Goal: Task Accomplishment & Management: Use online tool/utility

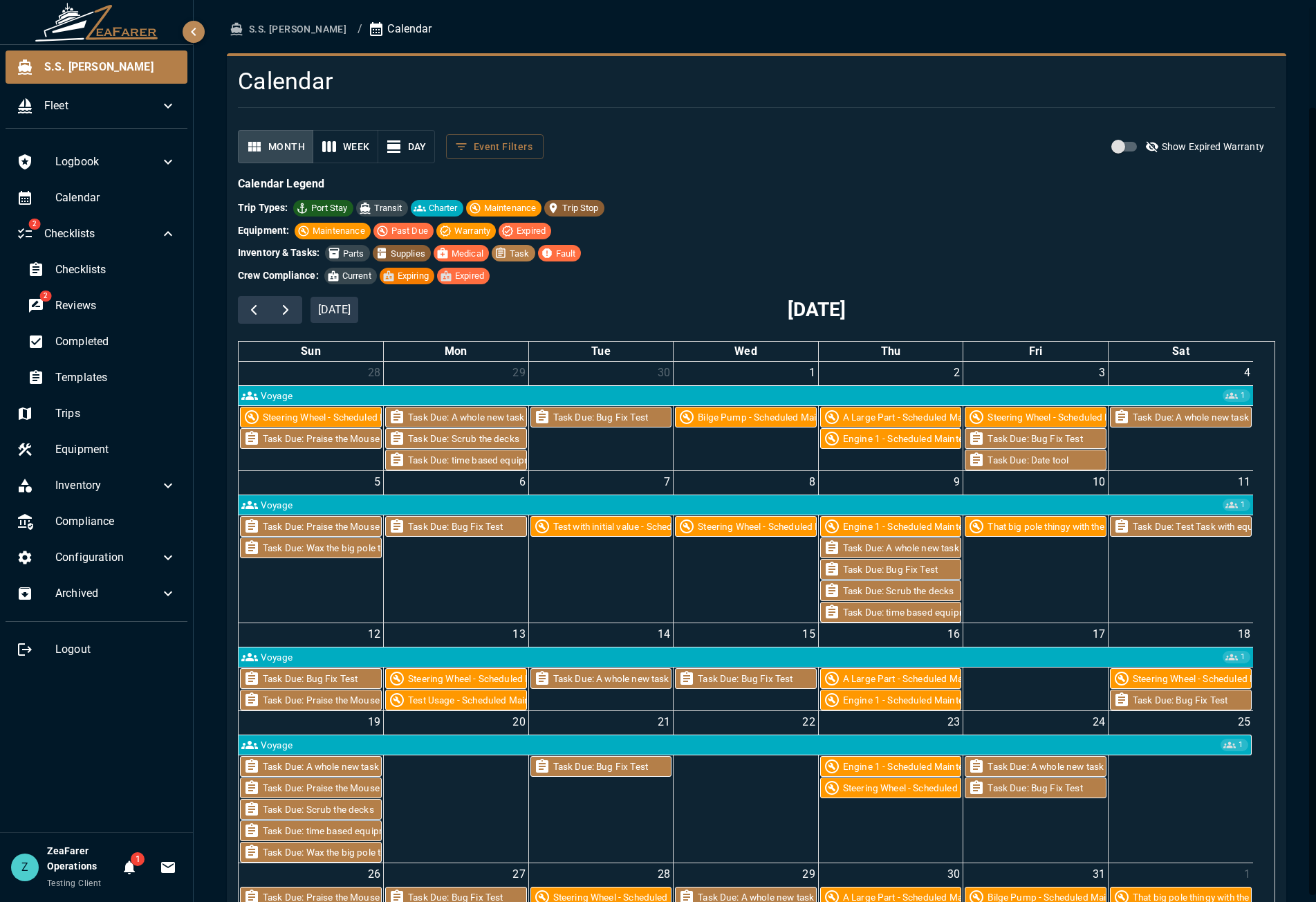
scroll to position [116, 0]
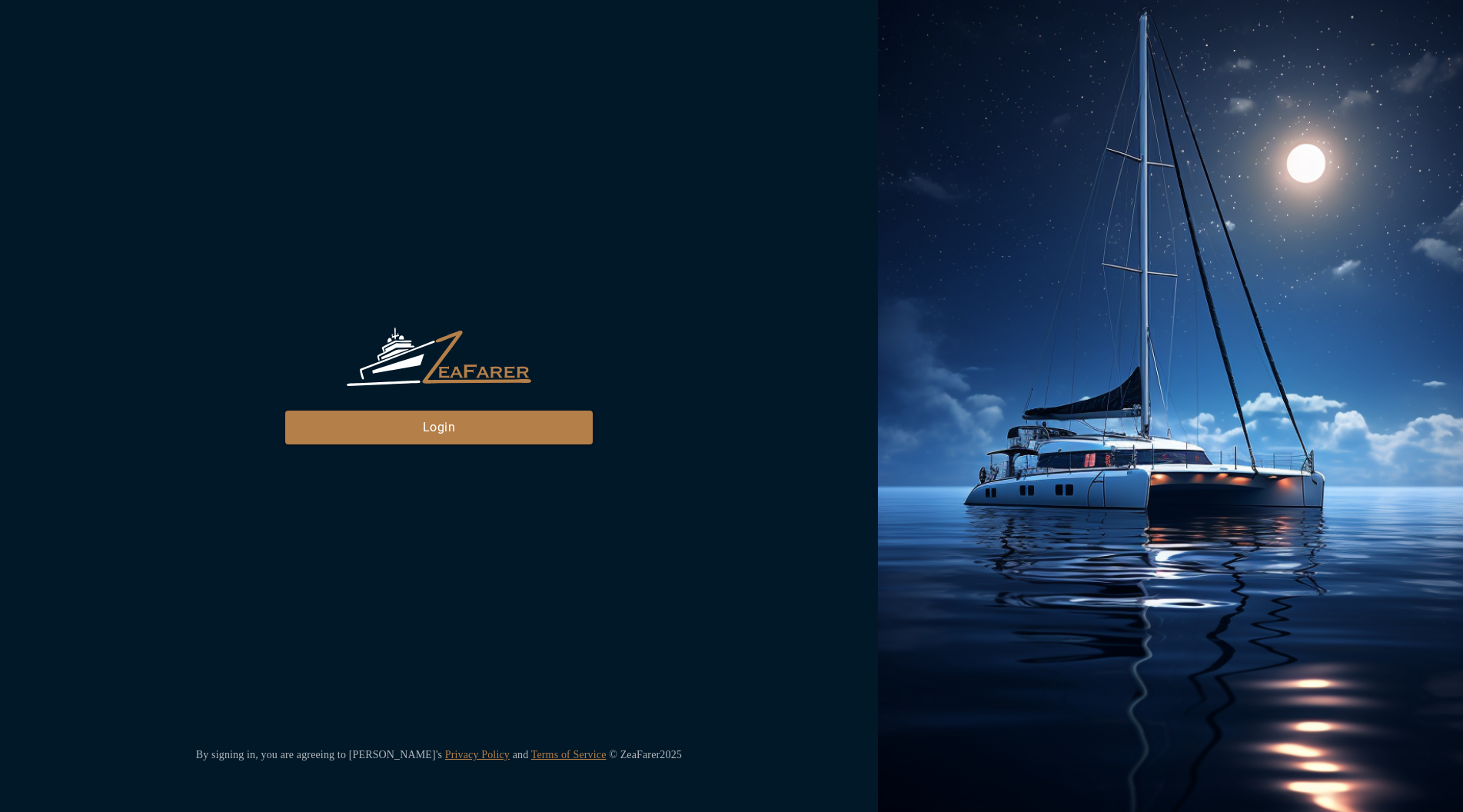
click at [393, 446] on div "ZeaFarer Login By signing in, you are agreeing to [PERSON_NAME]'s Privacy Polic…" at bounding box center [439, 406] width 878 height 812
click at [409, 426] on button "Login" at bounding box center [439, 426] width 308 height 34
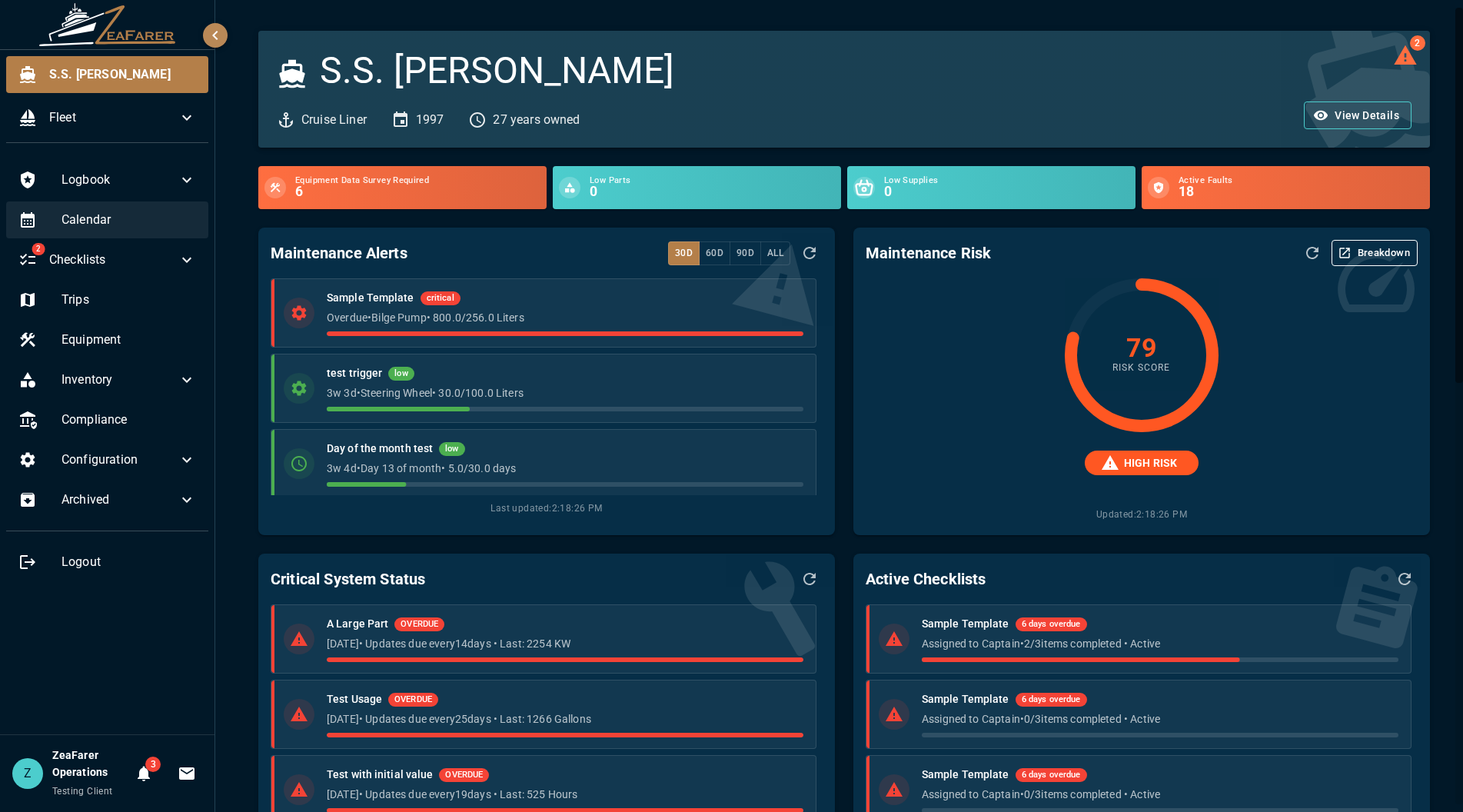
click at [106, 214] on span "Calendar" at bounding box center [129, 219] width 134 height 19
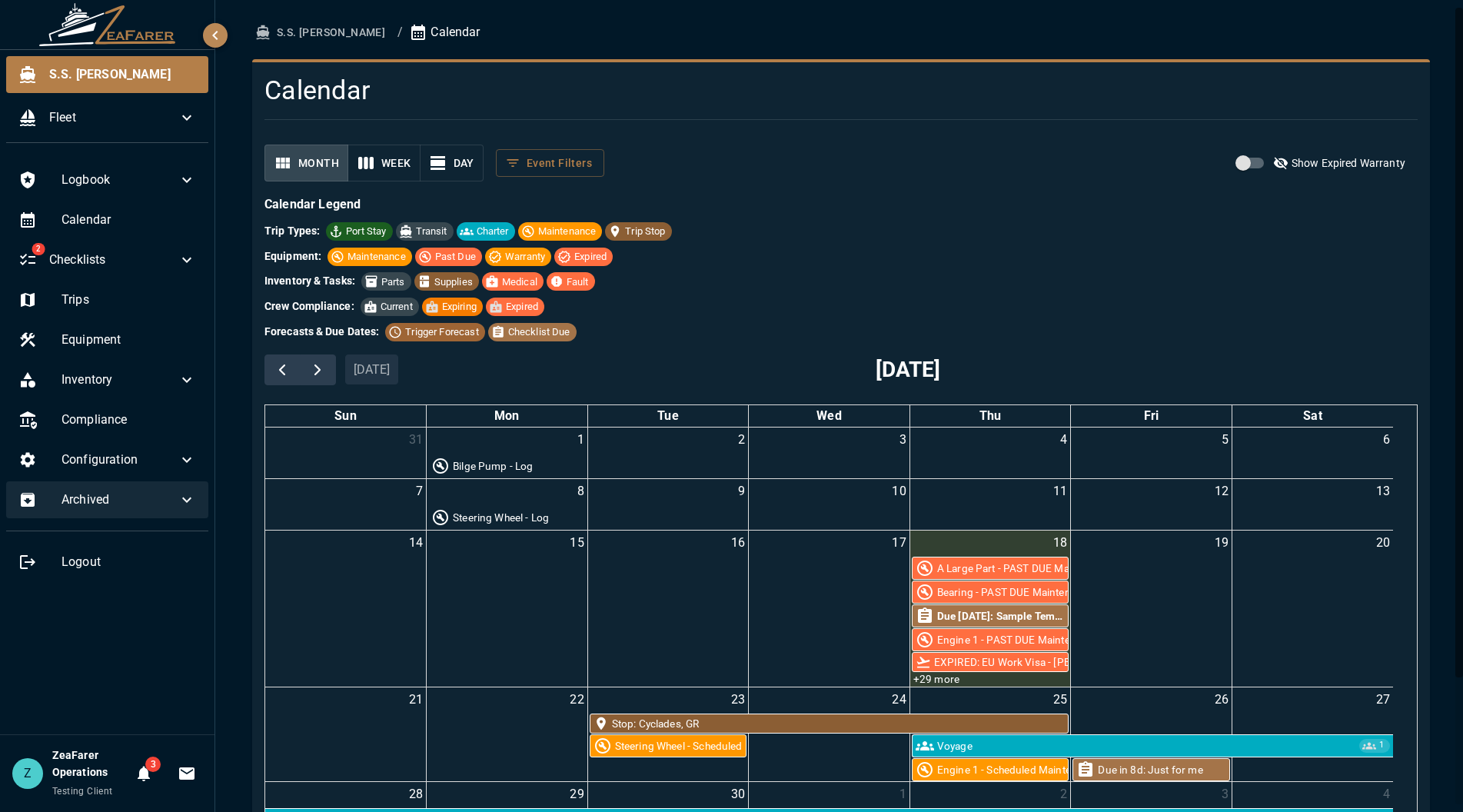
click at [143, 516] on div "Archived" at bounding box center [107, 499] width 202 height 37
click at [156, 505] on span "Archived" at bounding box center [120, 499] width 116 height 19
click at [1186, 249] on div "Equipment: Maintenance Past Due Warranty Expired" at bounding box center [841, 255] width 1154 height 19
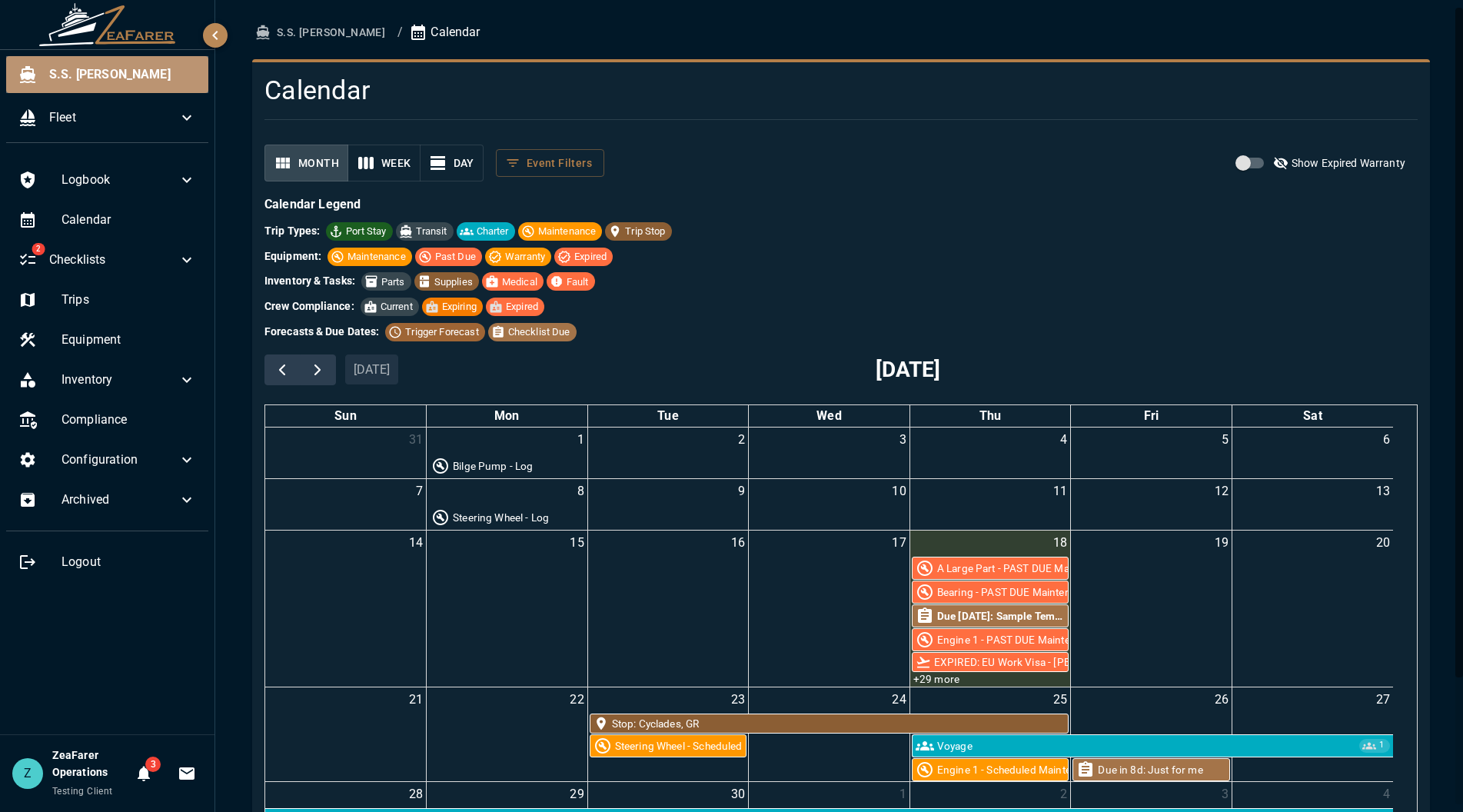
click at [110, 79] on span "S.S. [PERSON_NAME]" at bounding box center [122, 74] width 147 height 19
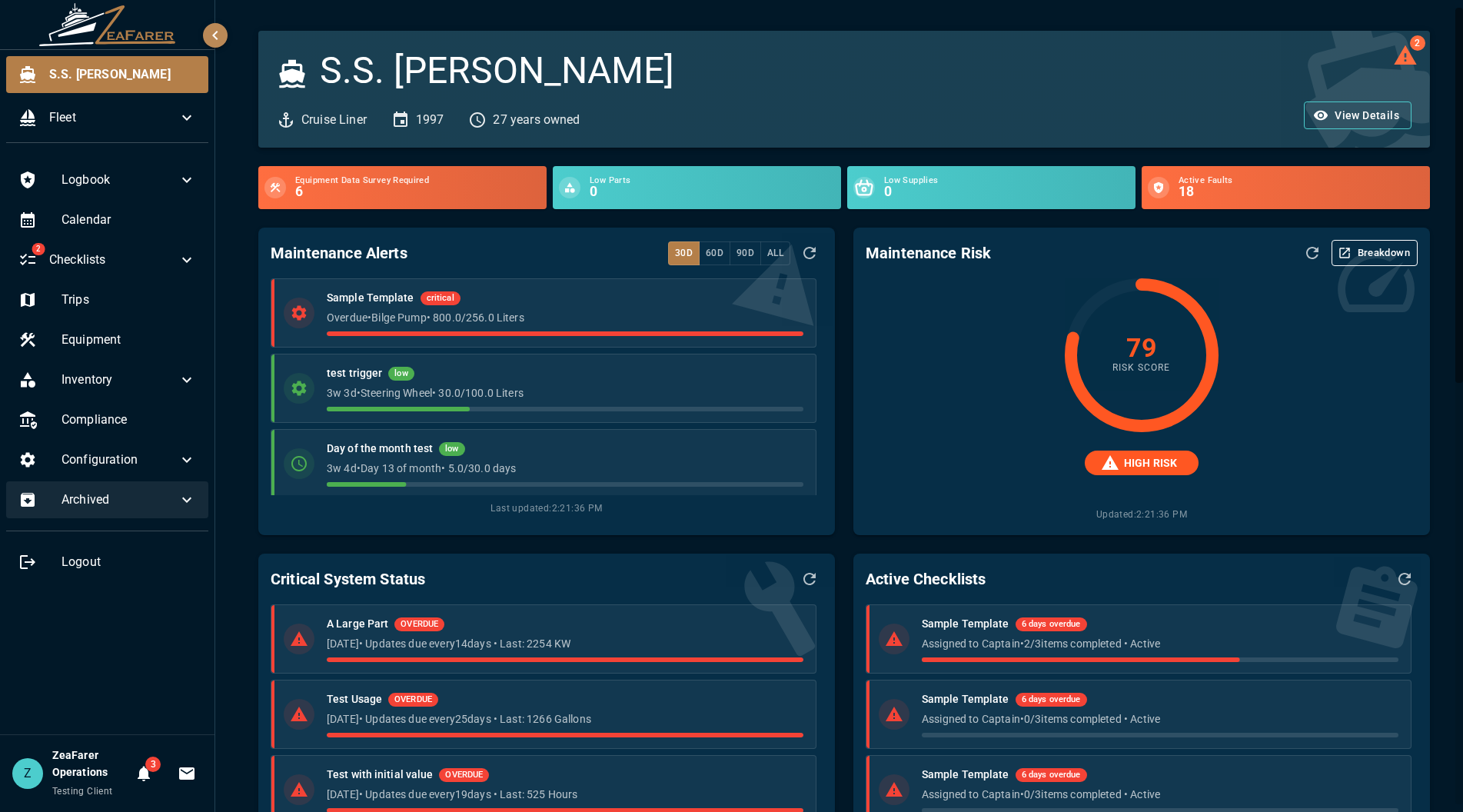
click at [159, 487] on div "Archived" at bounding box center [107, 499] width 202 height 37
click at [179, 467] on icon at bounding box center [187, 459] width 19 height 19
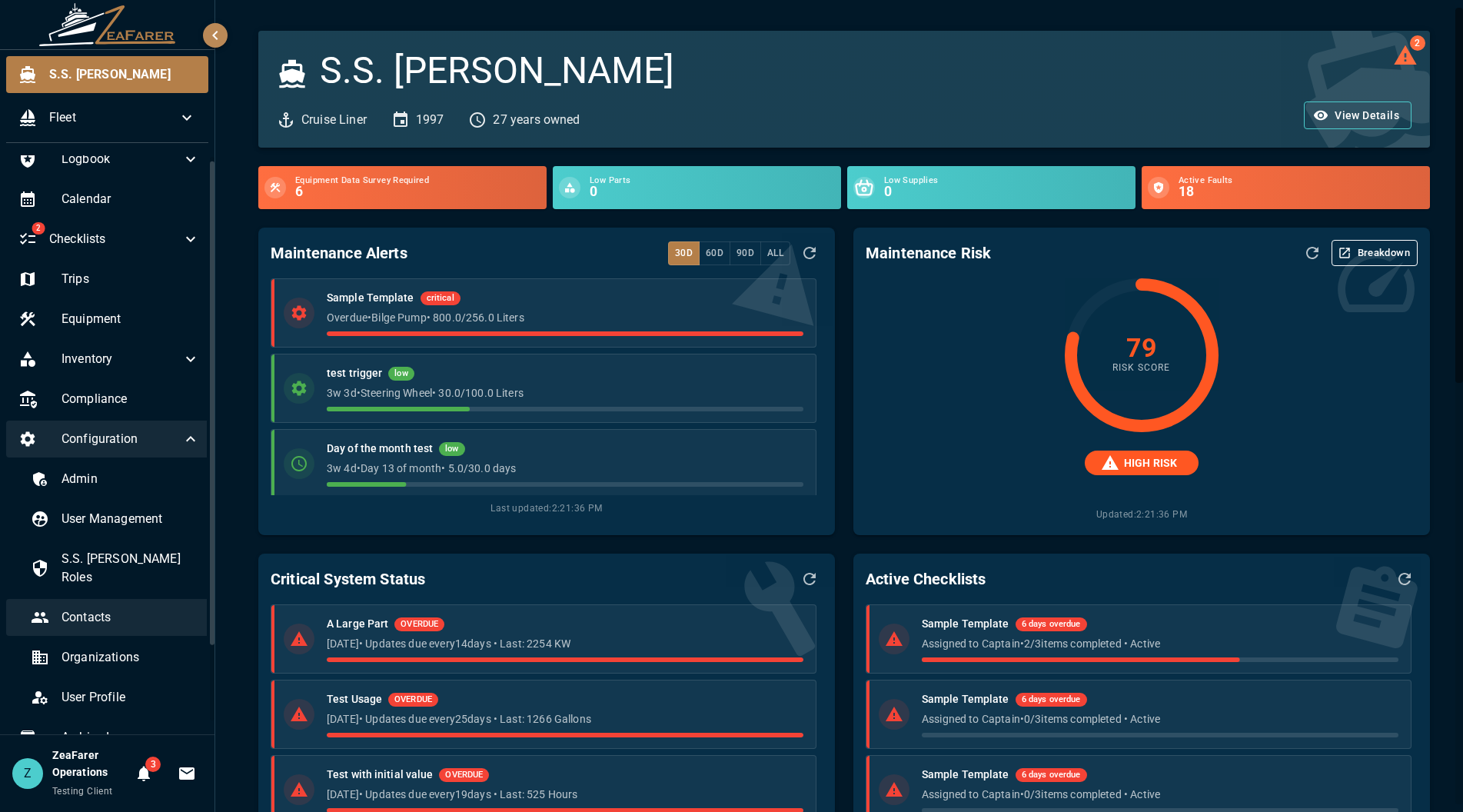
scroll to position [95, 0]
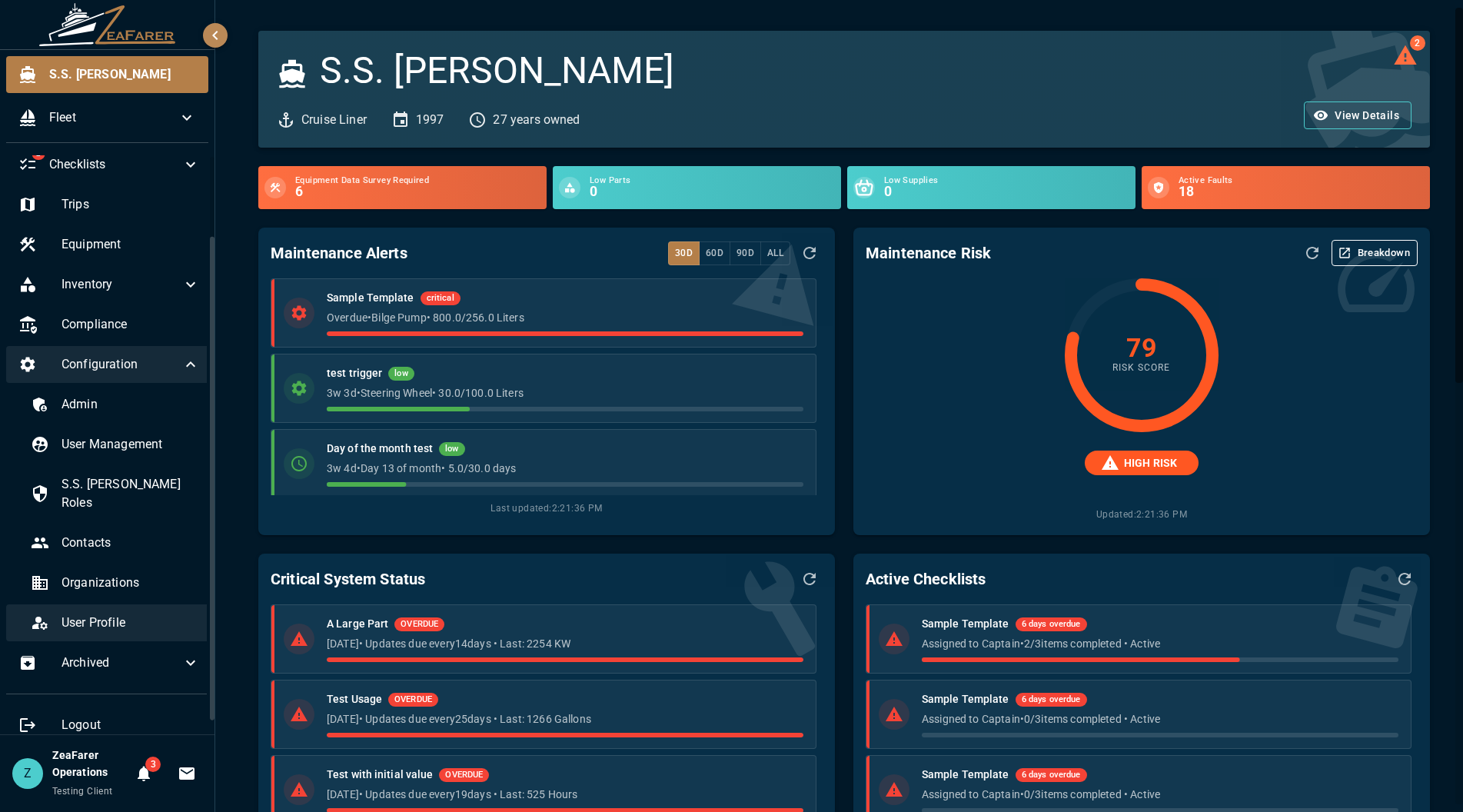
click at [137, 617] on div "User Profile" at bounding box center [115, 622] width 194 height 37
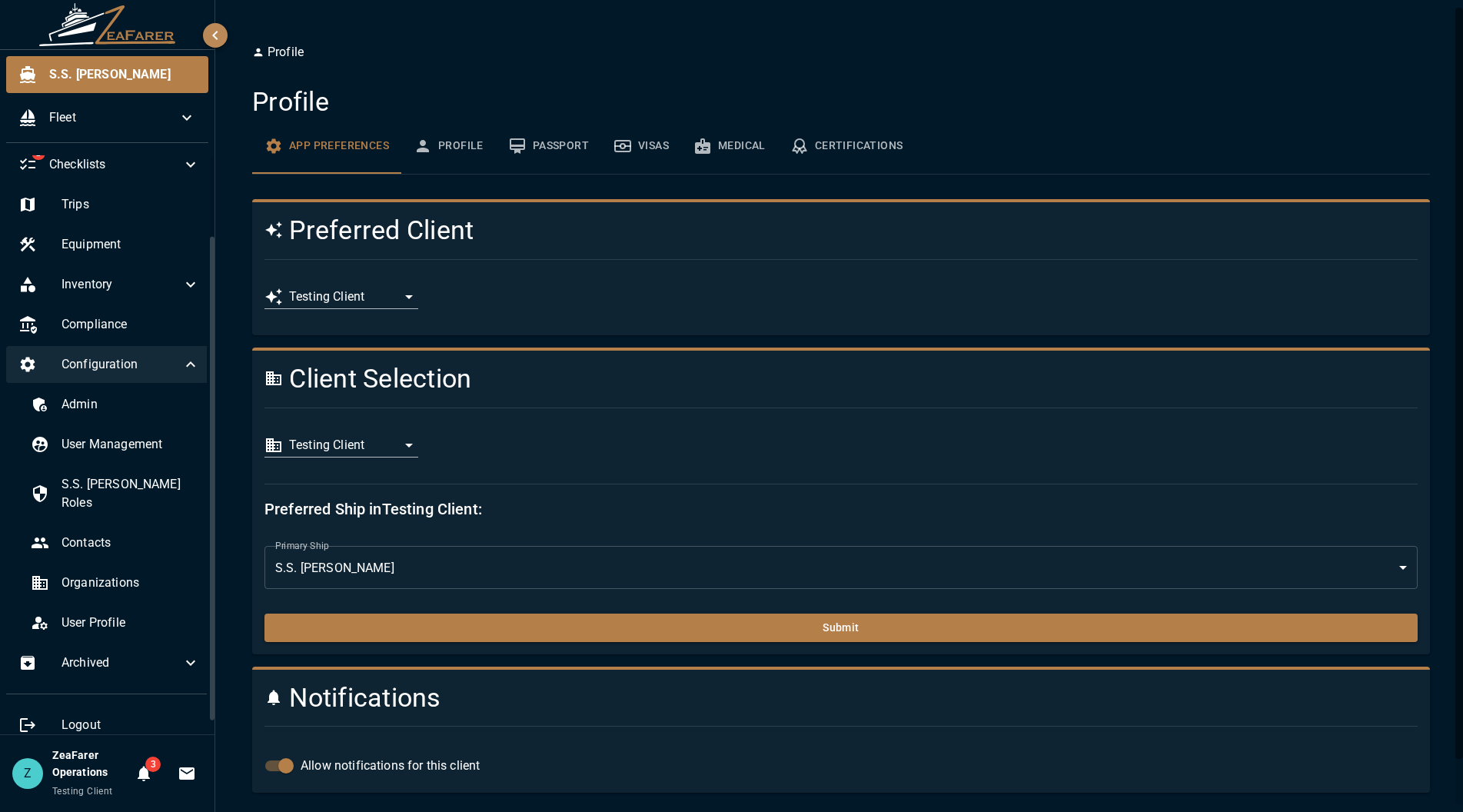
click at [381, 459] on div "**********" at bounding box center [341, 452] width 154 height 38
click at [387, 445] on body "**********" at bounding box center [731, 406] width 1463 height 812
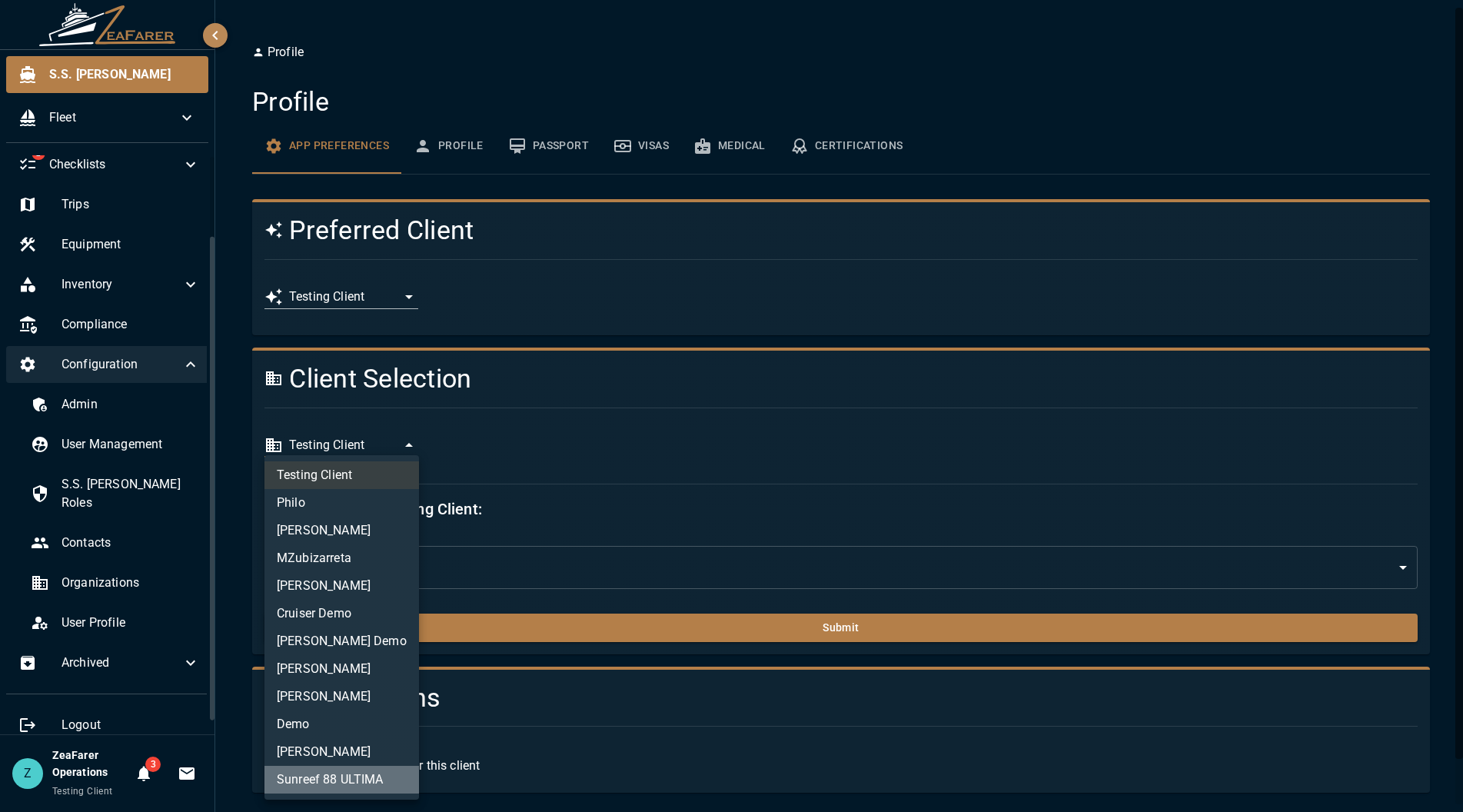
click at [371, 776] on li "Sunreef 88 ULTIMA" at bounding box center [341, 779] width 155 height 28
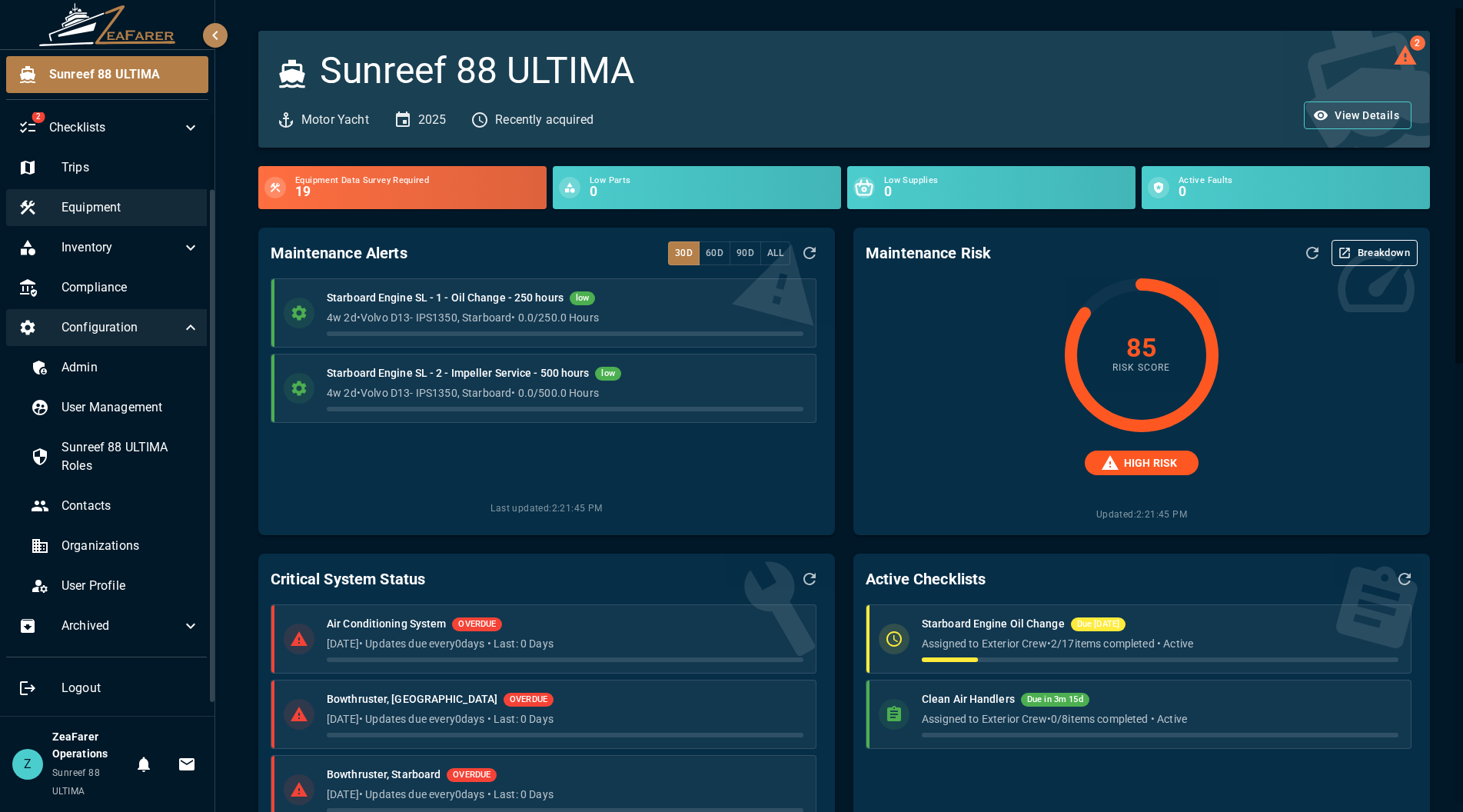
click at [88, 214] on span "Equipment" at bounding box center [130, 207] width 138 height 19
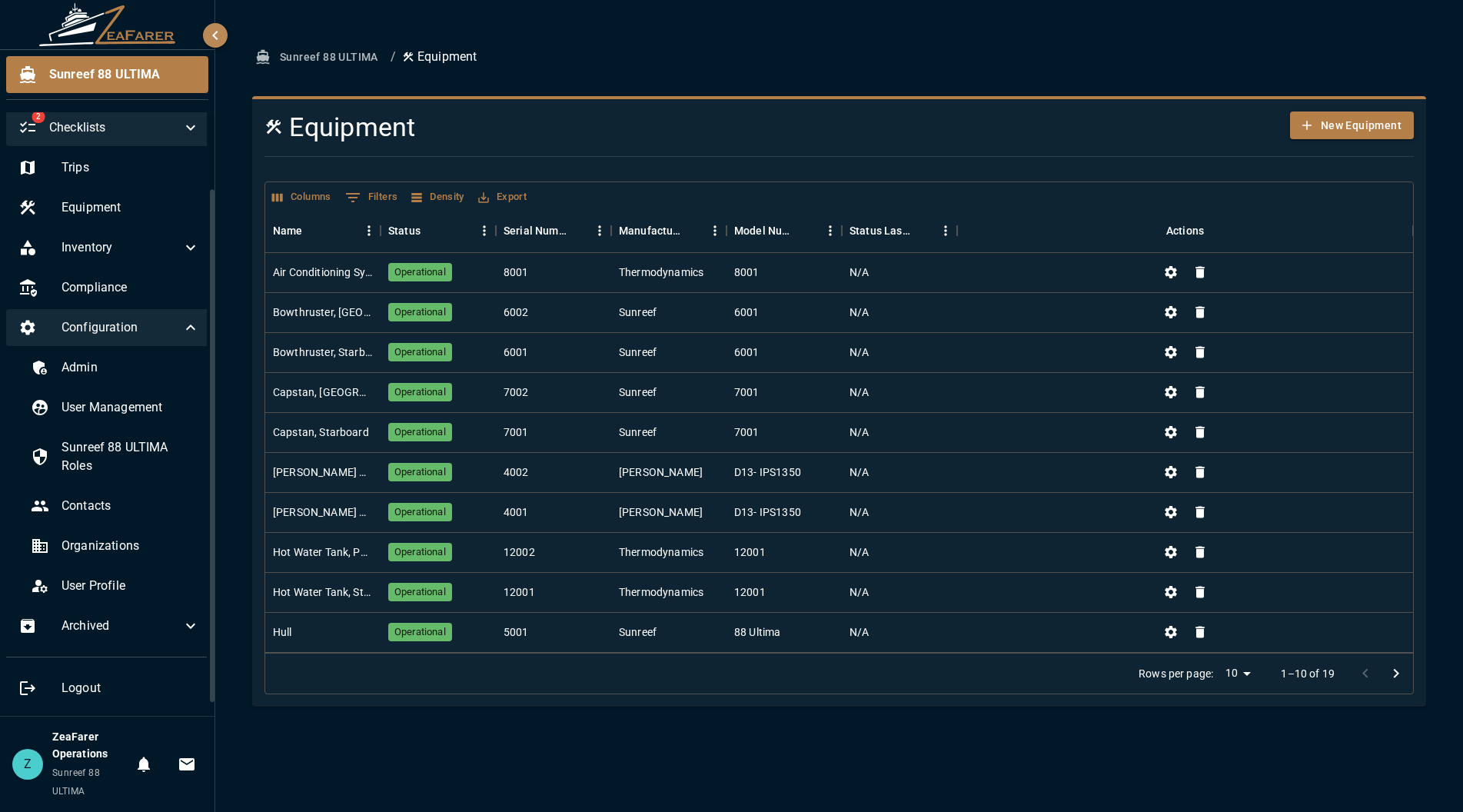
click at [132, 124] on span "Checklists" at bounding box center [115, 128] width 133 height 19
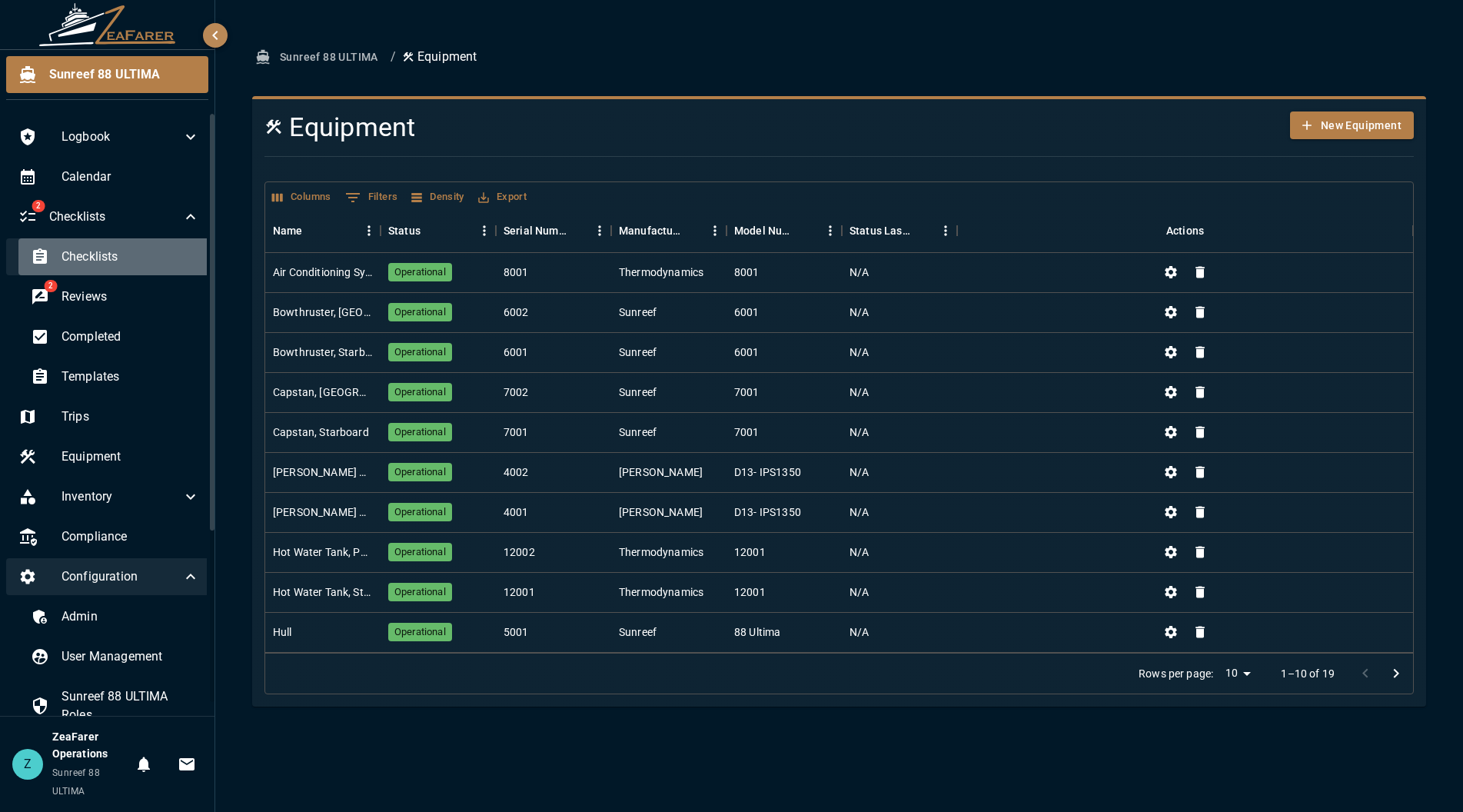
click at [150, 250] on span "Checklists" at bounding box center [130, 256] width 138 height 19
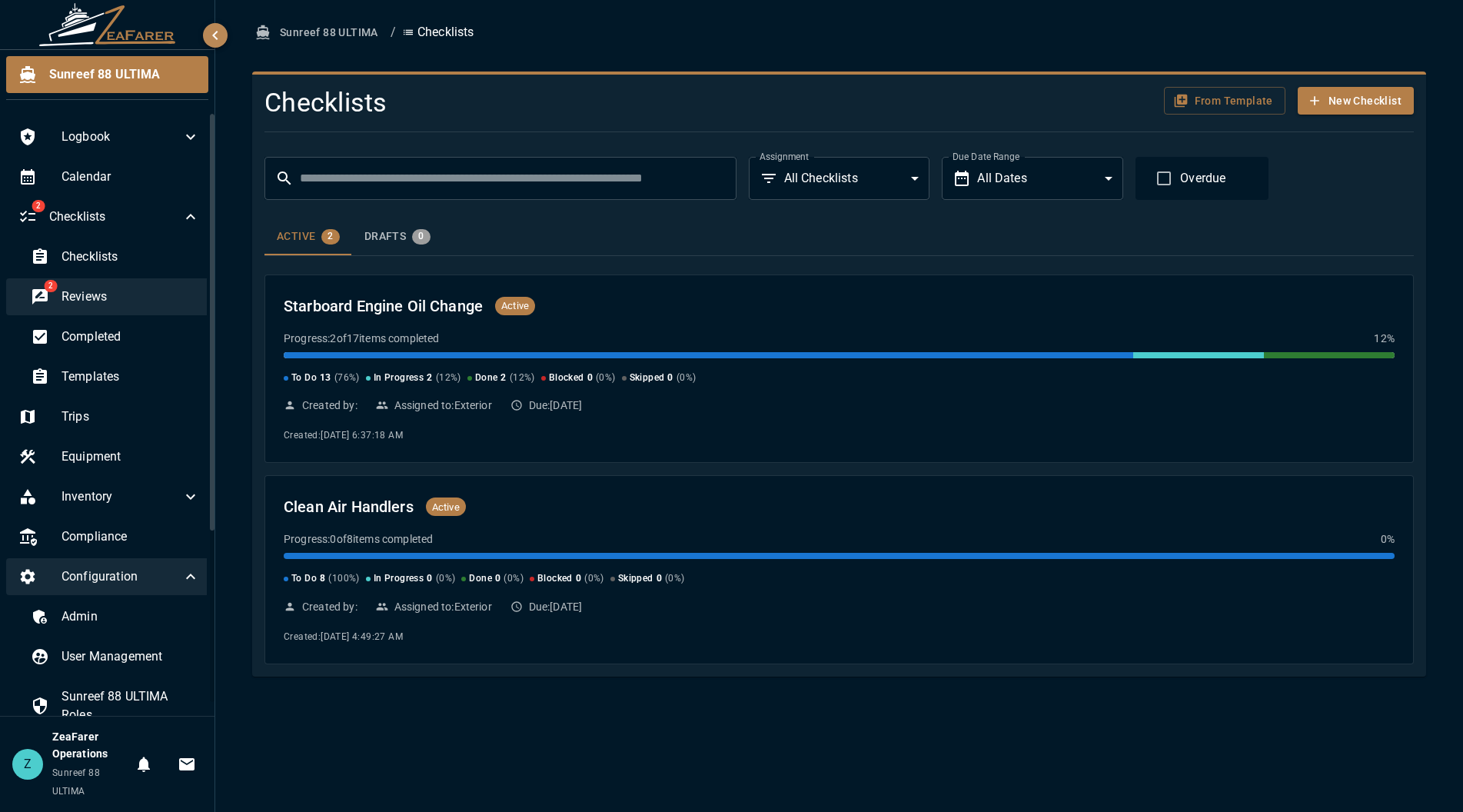
click at [158, 293] on span "Reviews" at bounding box center [130, 296] width 138 height 19
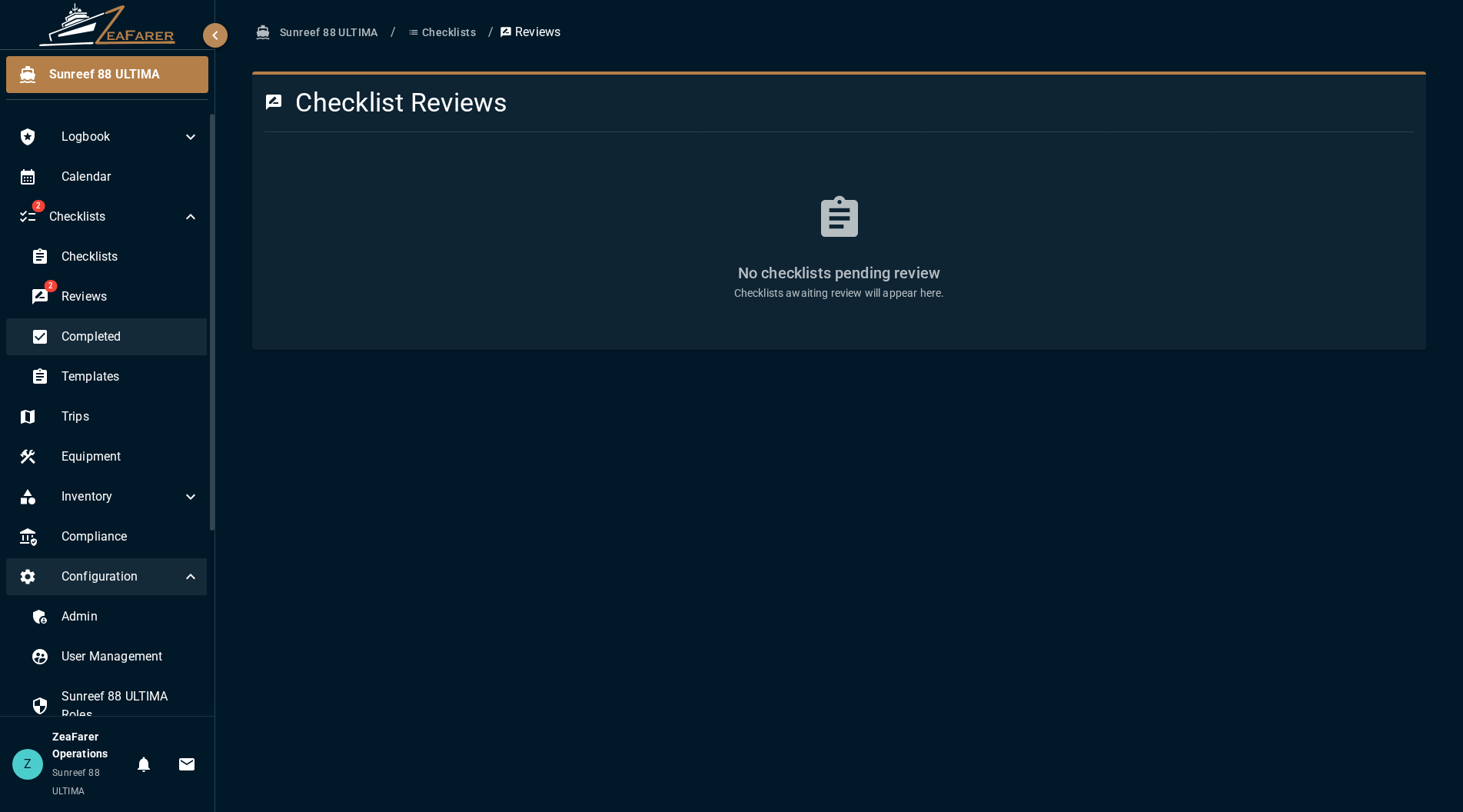
click at [151, 336] on span "Completed" at bounding box center [130, 336] width 138 height 19
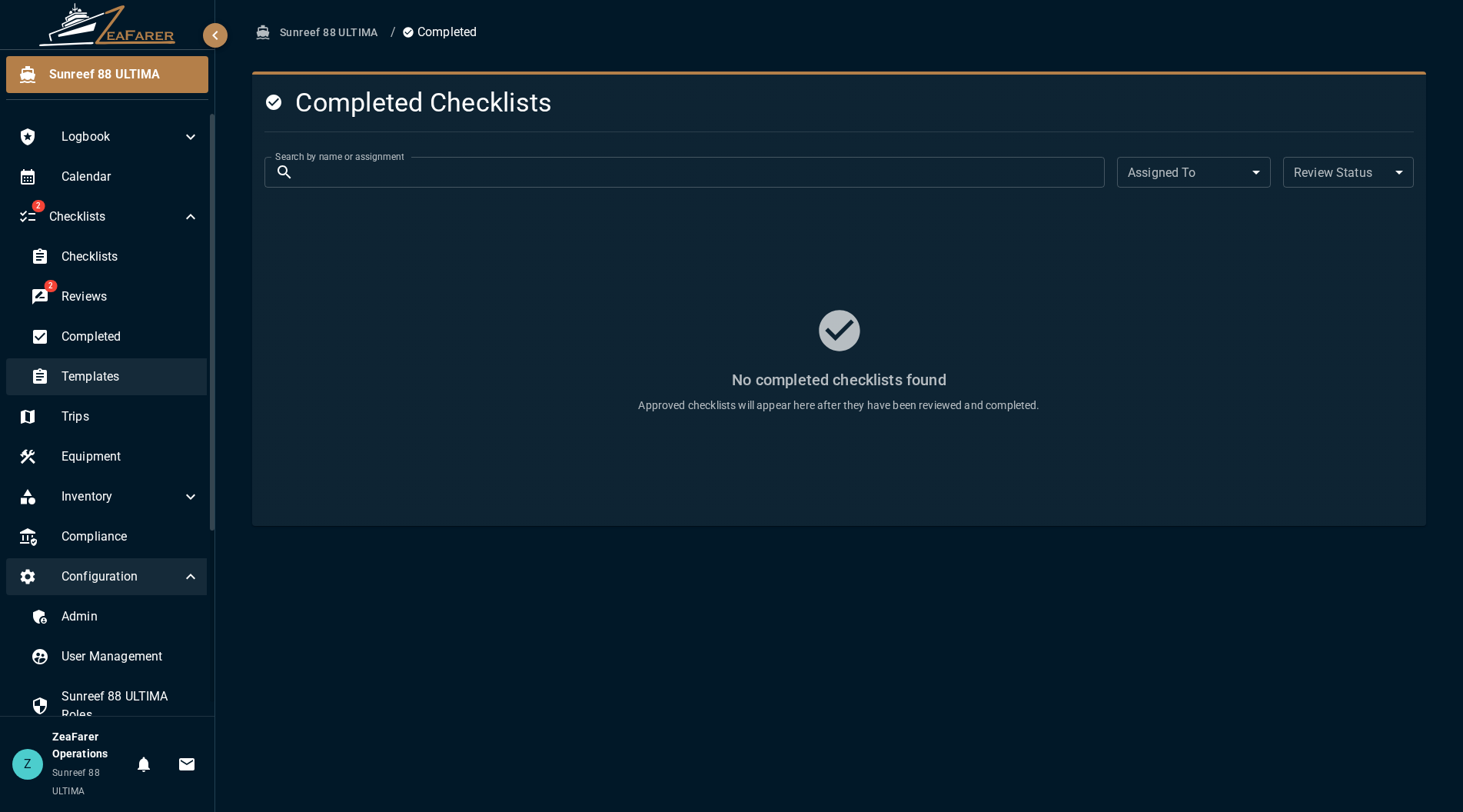
click at [140, 372] on span "Templates" at bounding box center [130, 377] width 138 height 19
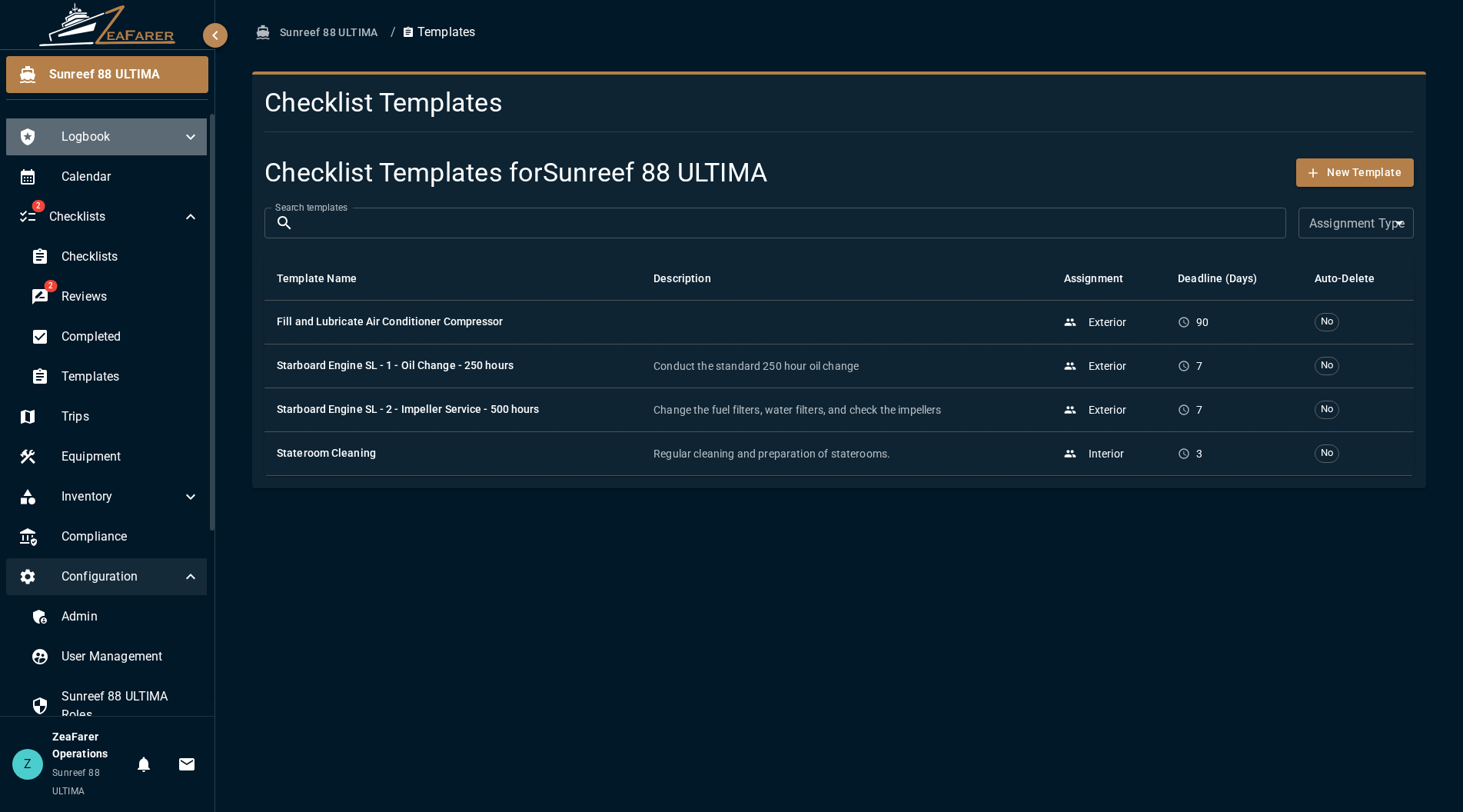
click at [142, 141] on span "Logbook" at bounding box center [121, 137] width 120 height 19
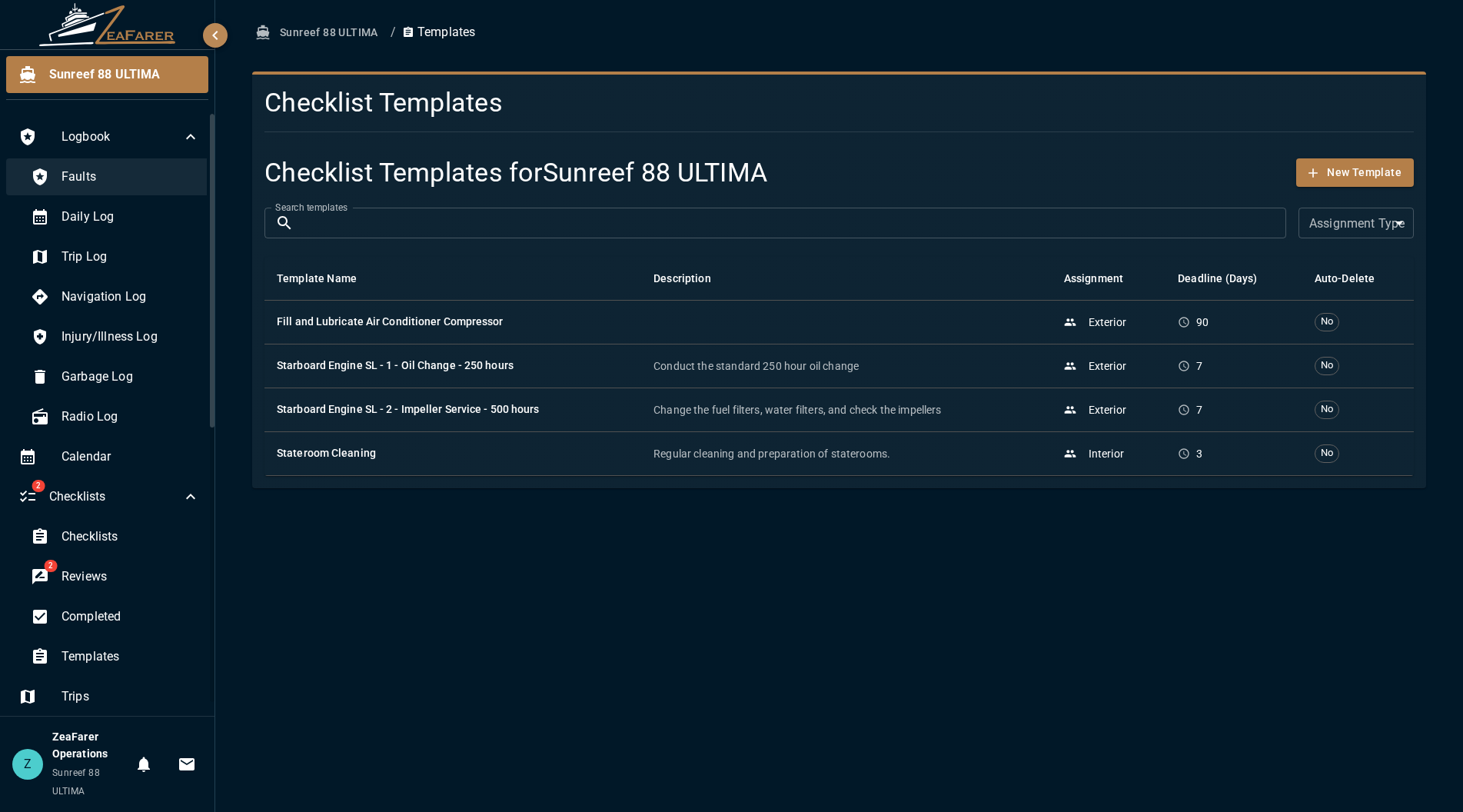
click at [124, 174] on span "Faults" at bounding box center [130, 177] width 138 height 19
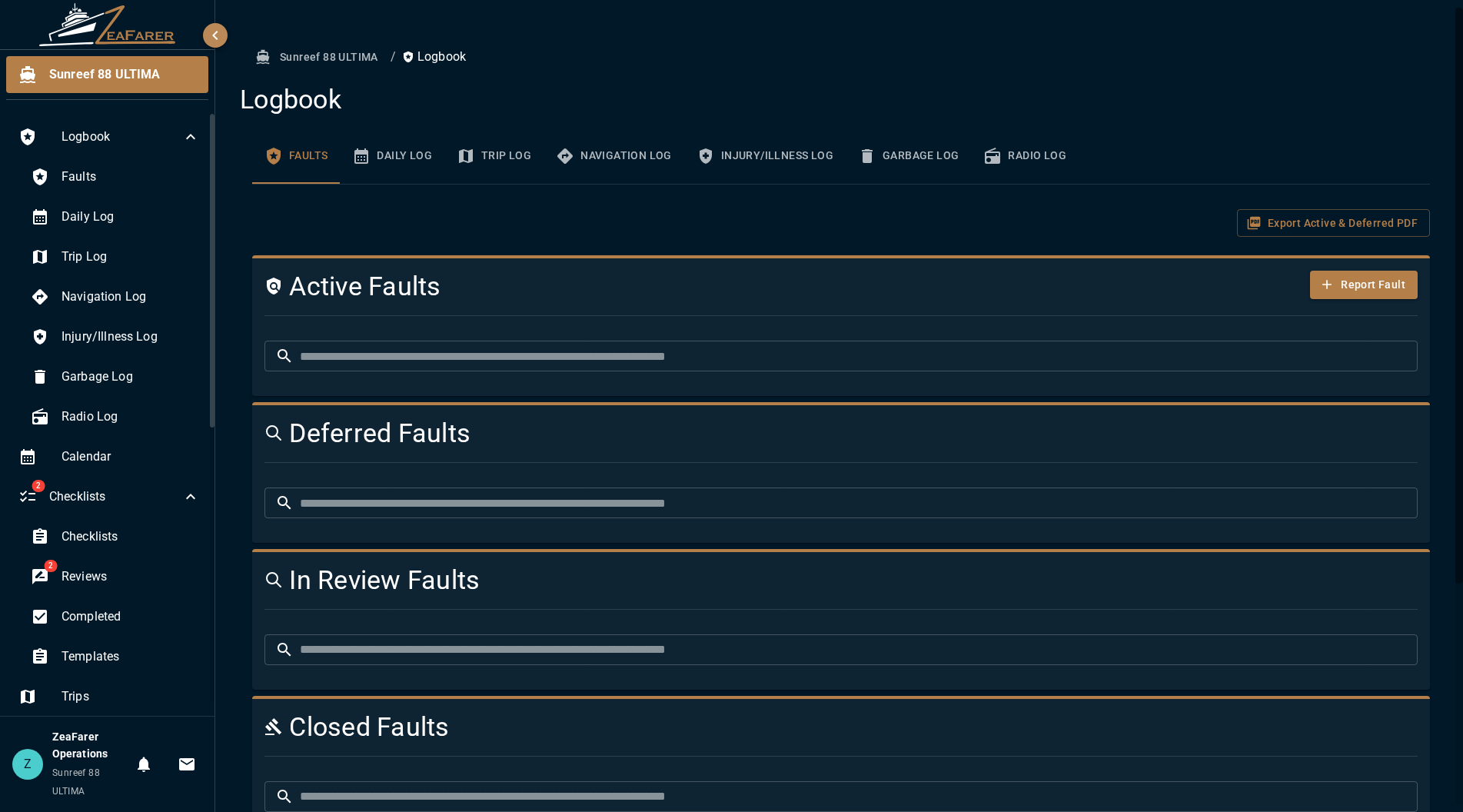
click at [416, 156] on button "Daily Log" at bounding box center [392, 156] width 105 height 56
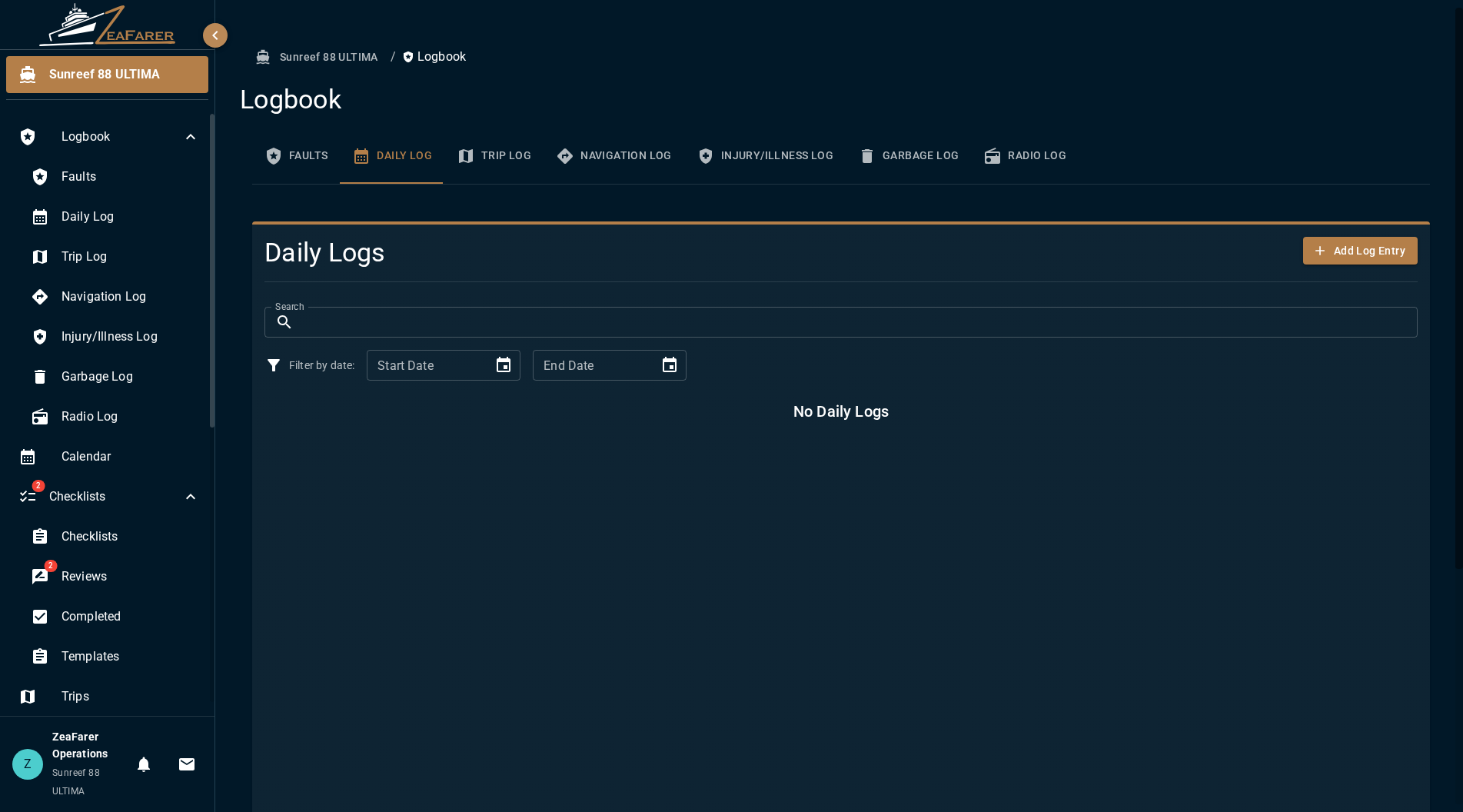
click at [488, 157] on button "Trip Log" at bounding box center [494, 156] width 99 height 56
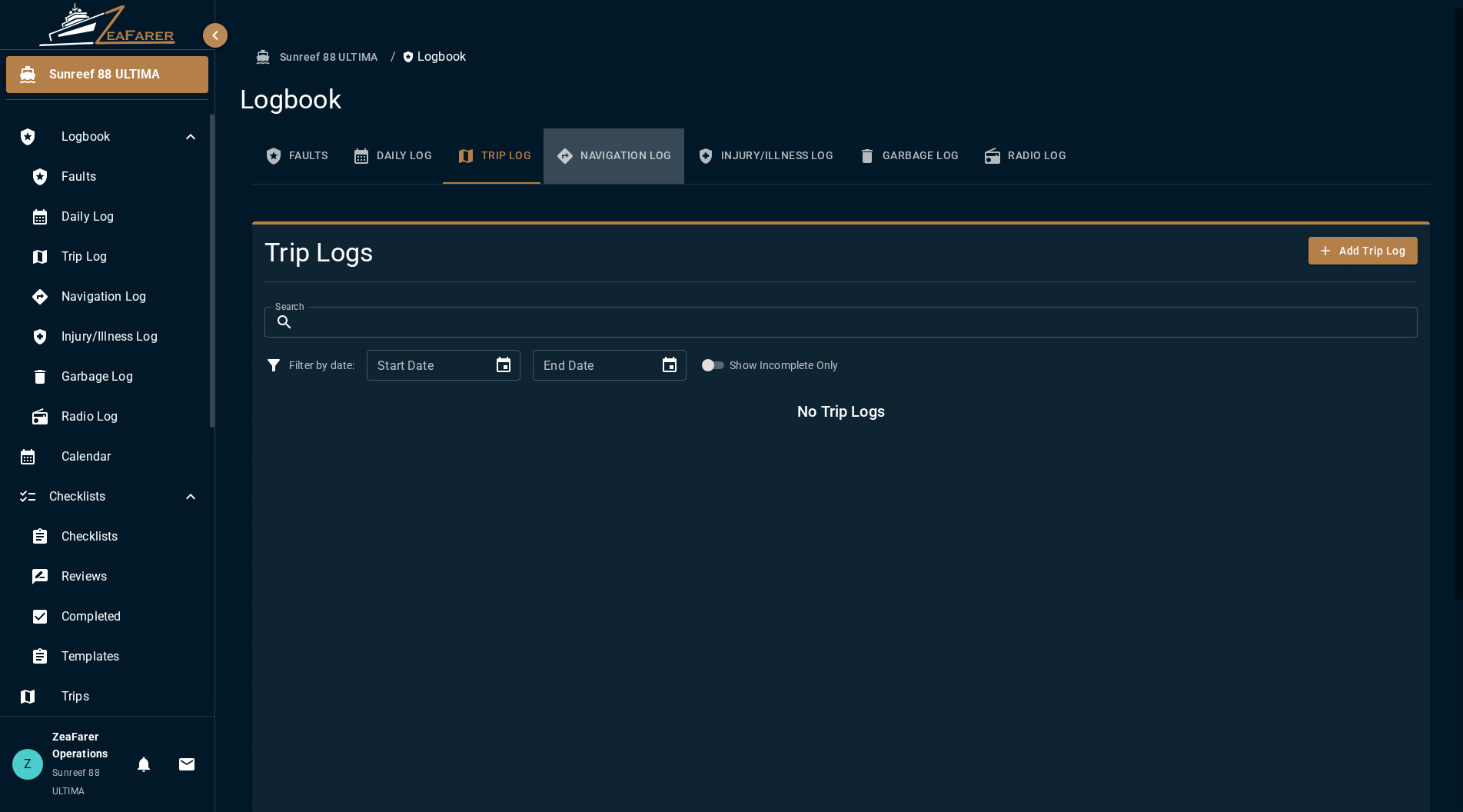
click at [597, 160] on button "Navigation Log" at bounding box center [614, 156] width 141 height 56
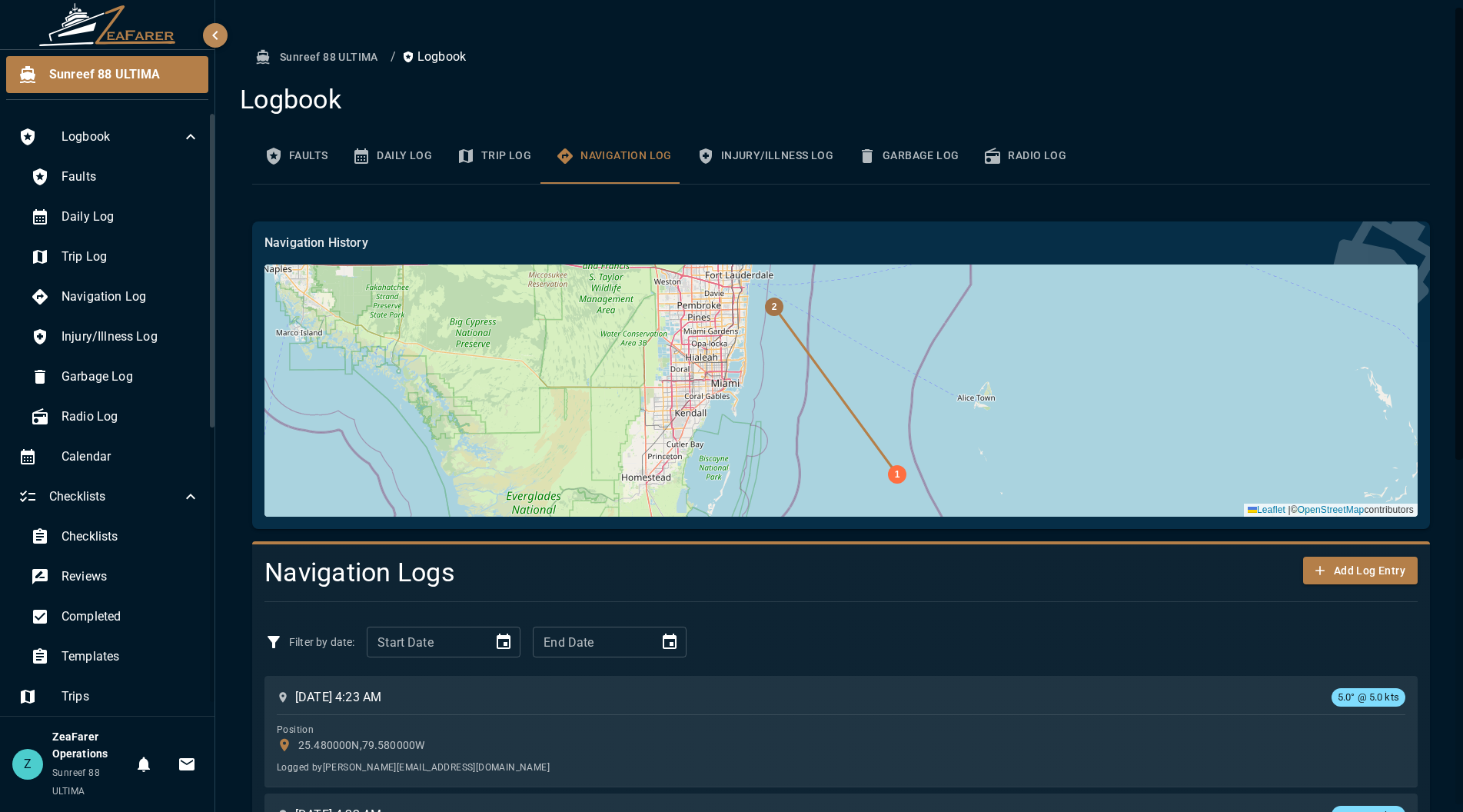
click at [764, 151] on button "Injury/Illness Log" at bounding box center [765, 156] width 161 height 56
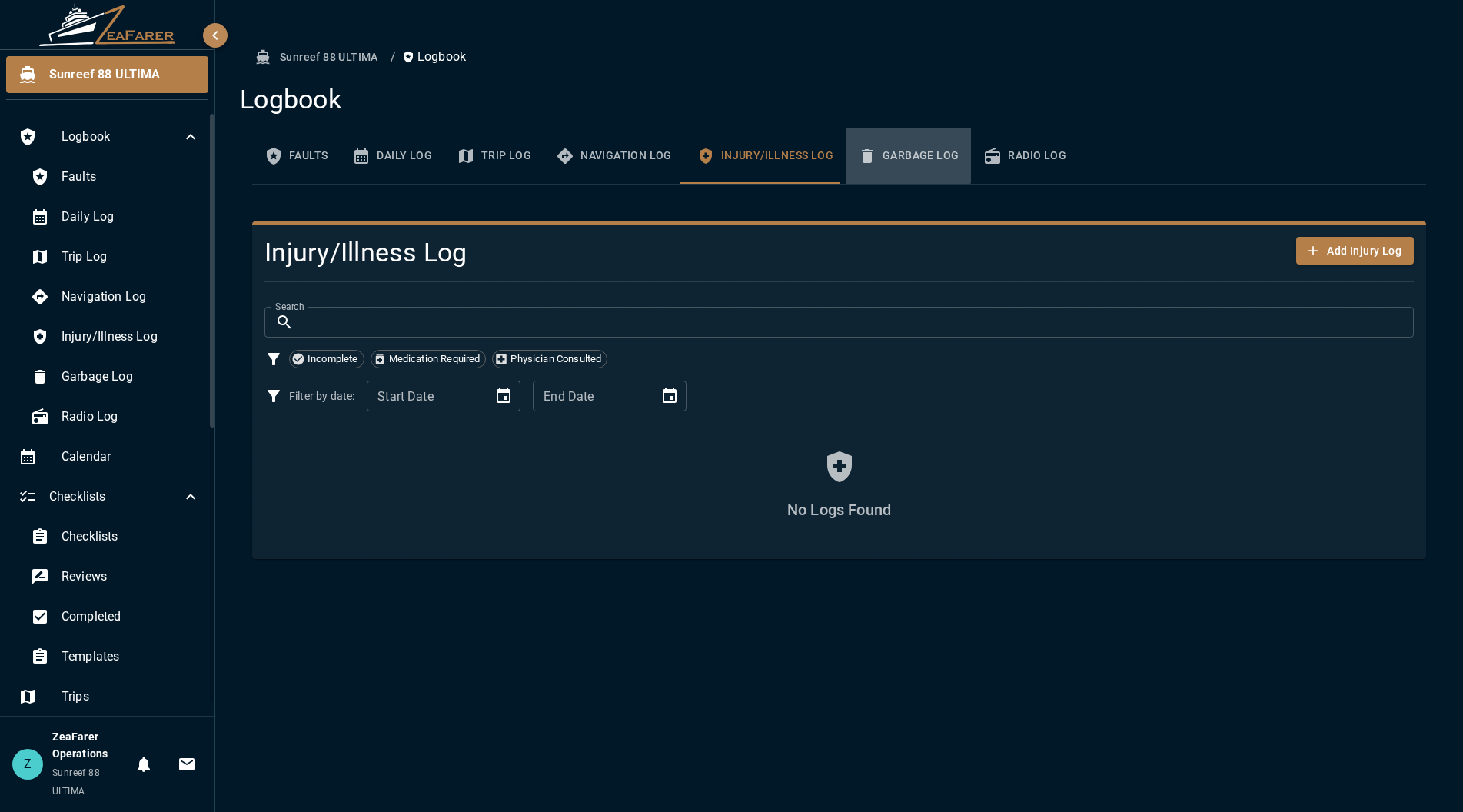
click at [892, 142] on button "Garbage Log" at bounding box center [908, 156] width 125 height 56
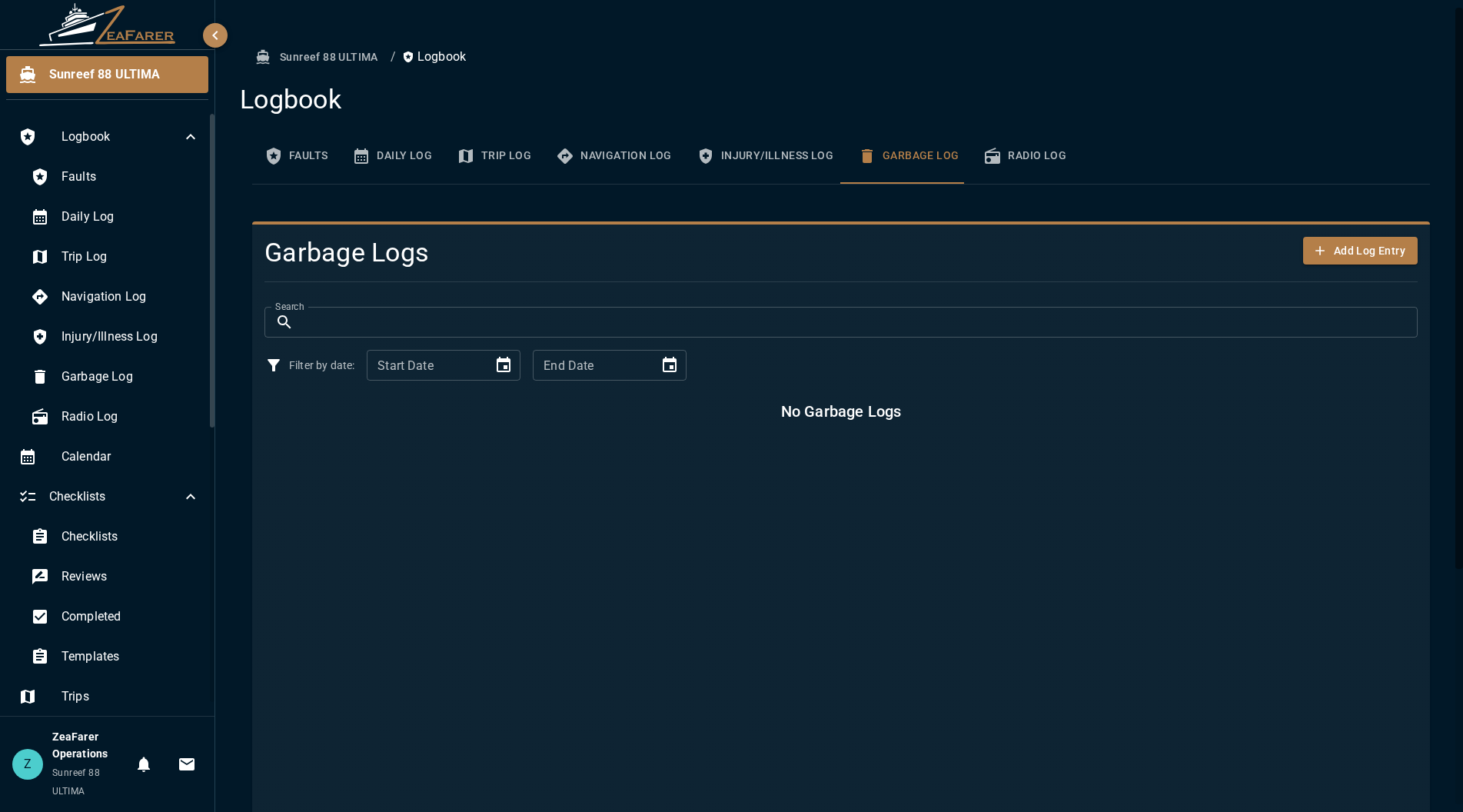
click at [1044, 165] on button "Radio Log" at bounding box center [1024, 156] width 107 height 56
click at [288, 147] on button "Faults" at bounding box center [296, 156] width 88 height 56
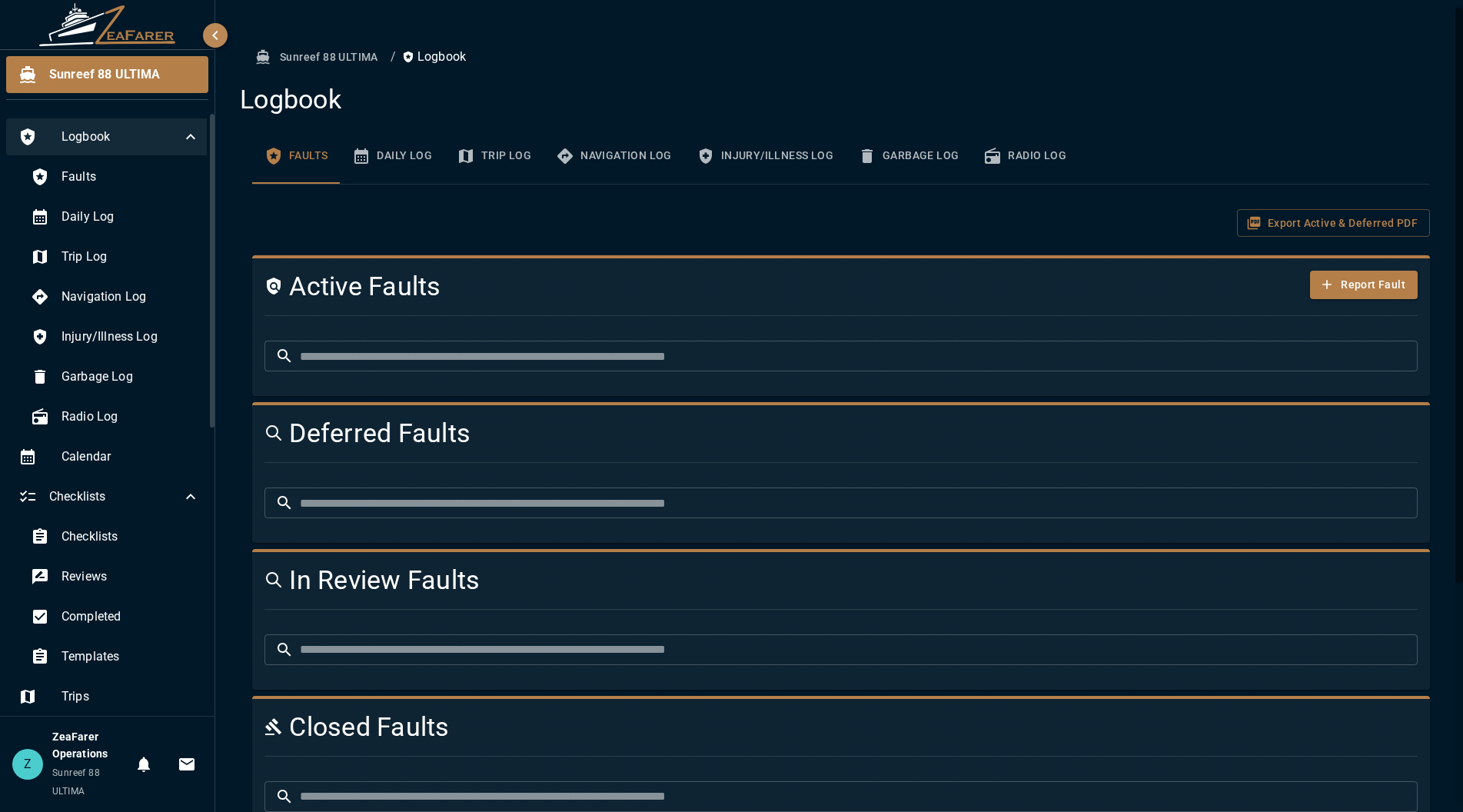
click at [188, 137] on div "Logbook" at bounding box center [110, 137] width 206 height 37
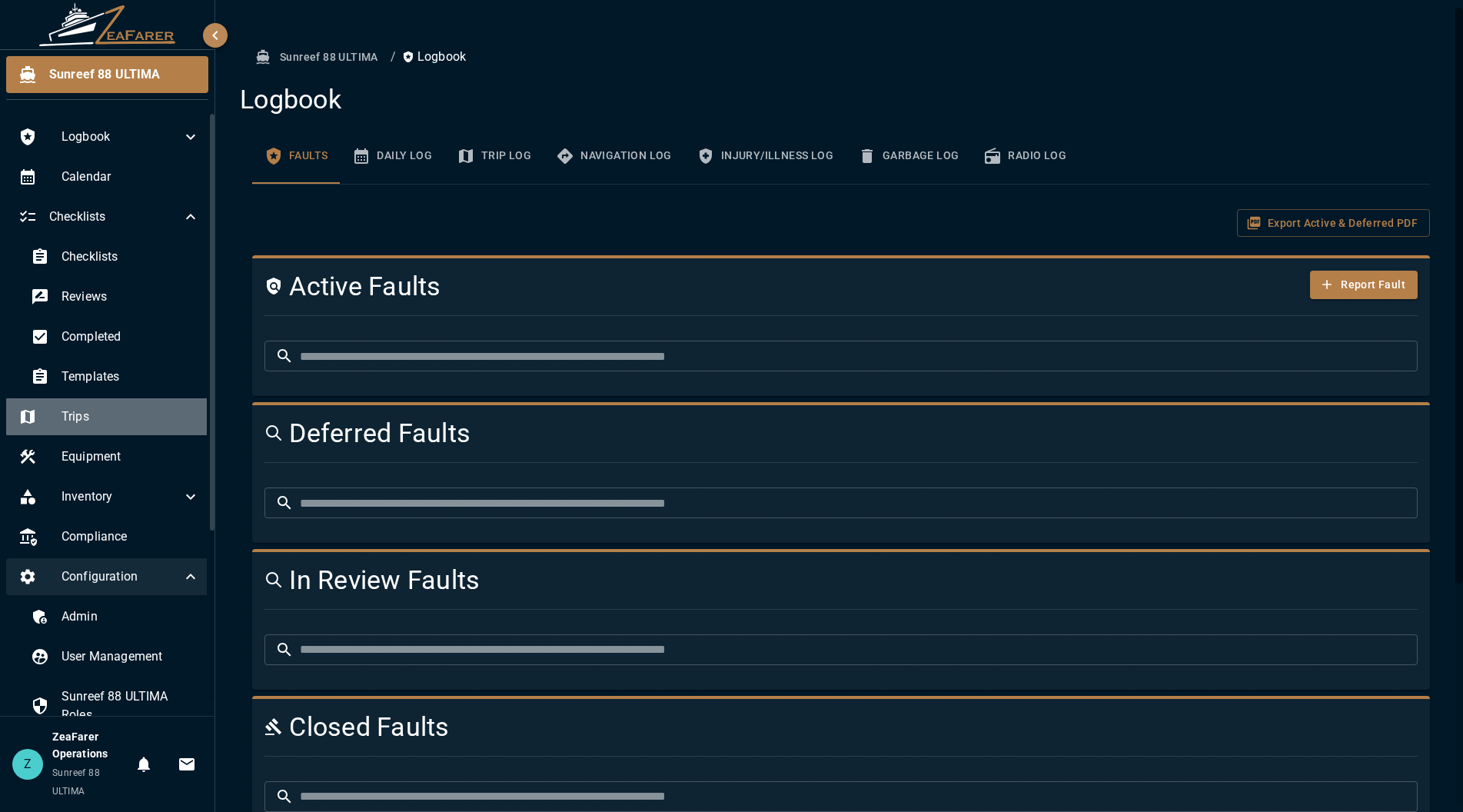
click at [133, 426] on span "Trips" at bounding box center [130, 417] width 138 height 19
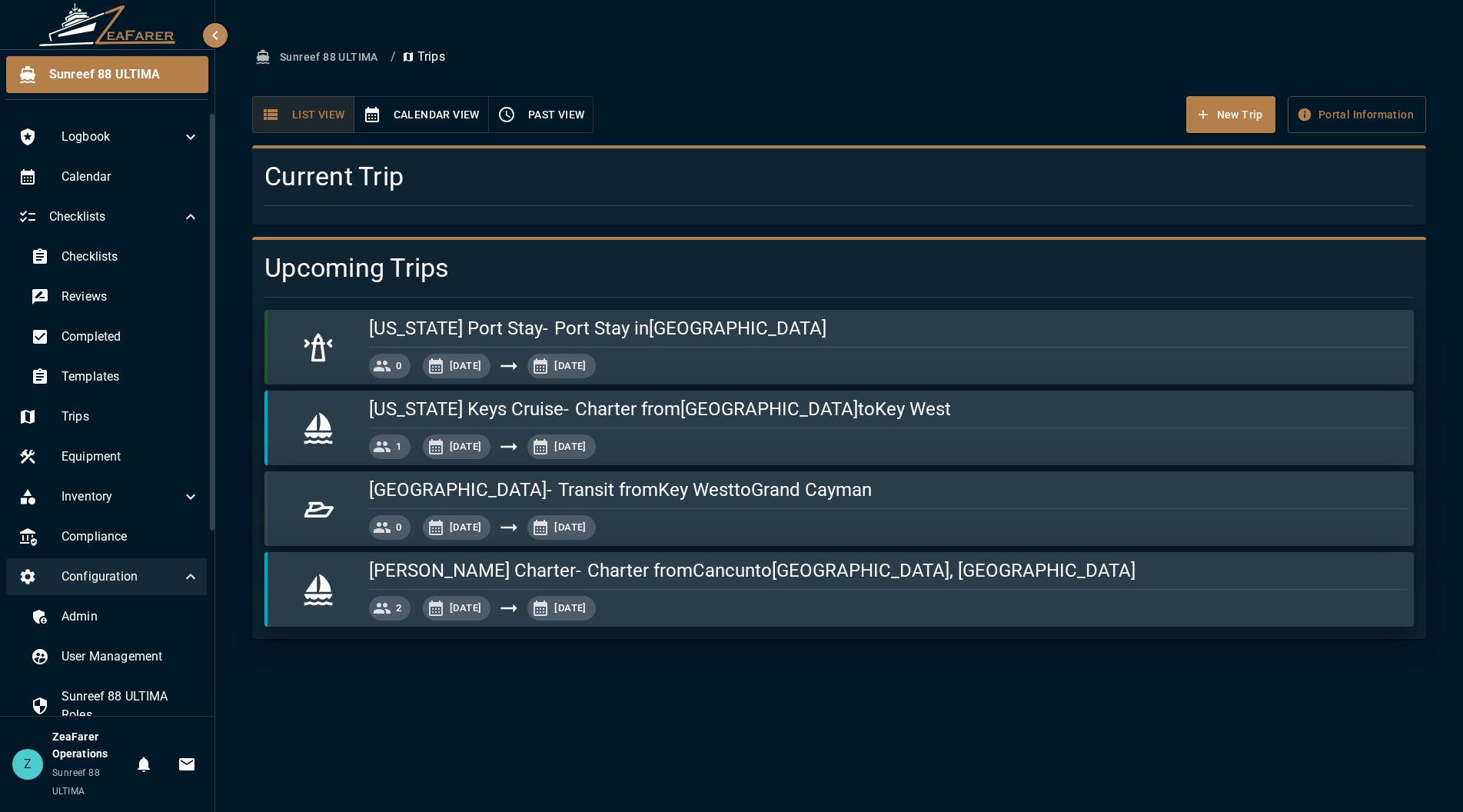
click at [541, 115] on button "Past View" at bounding box center [541, 115] width 106 height 38
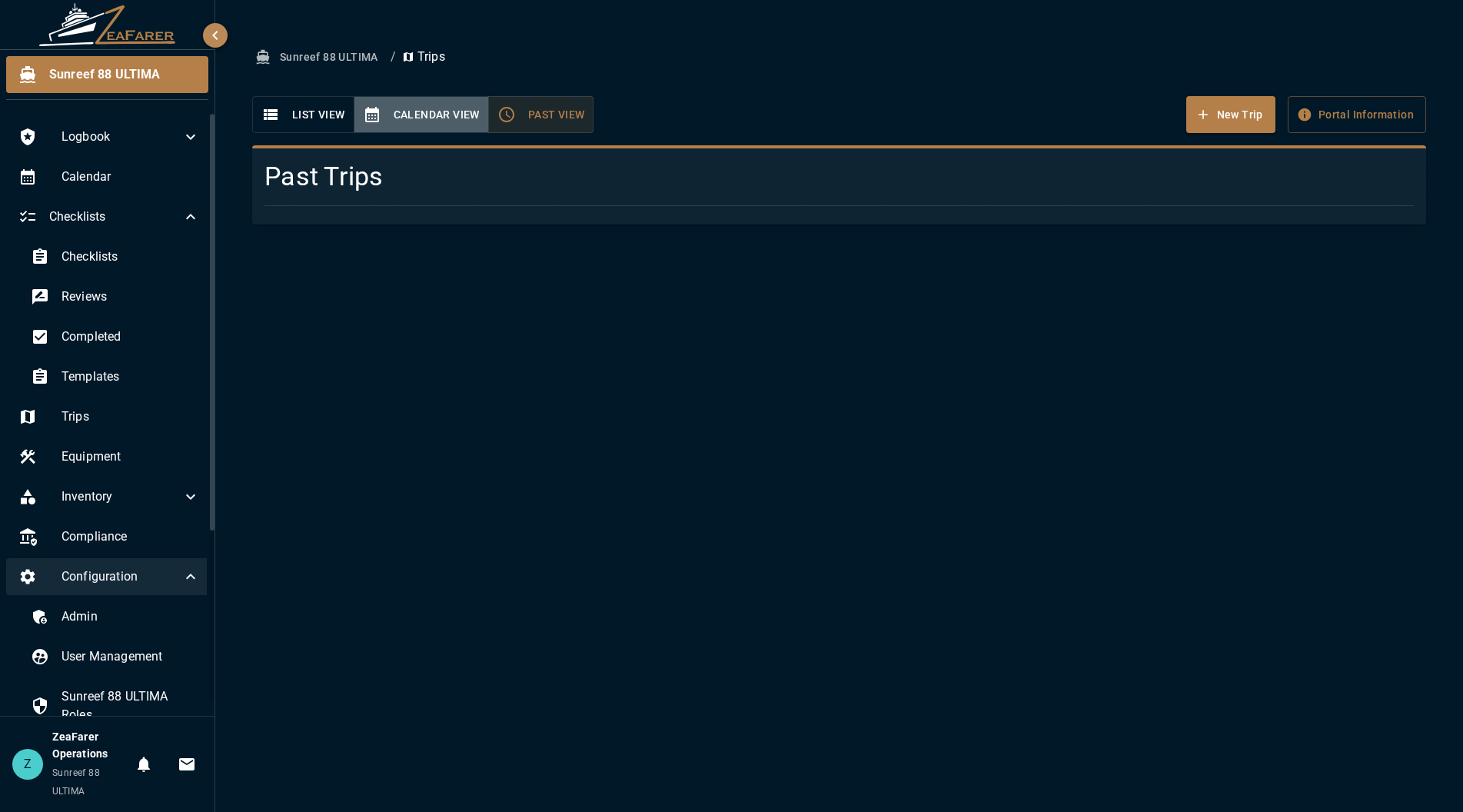
click at [422, 120] on button "Calendar View" at bounding box center [421, 115] width 135 height 38
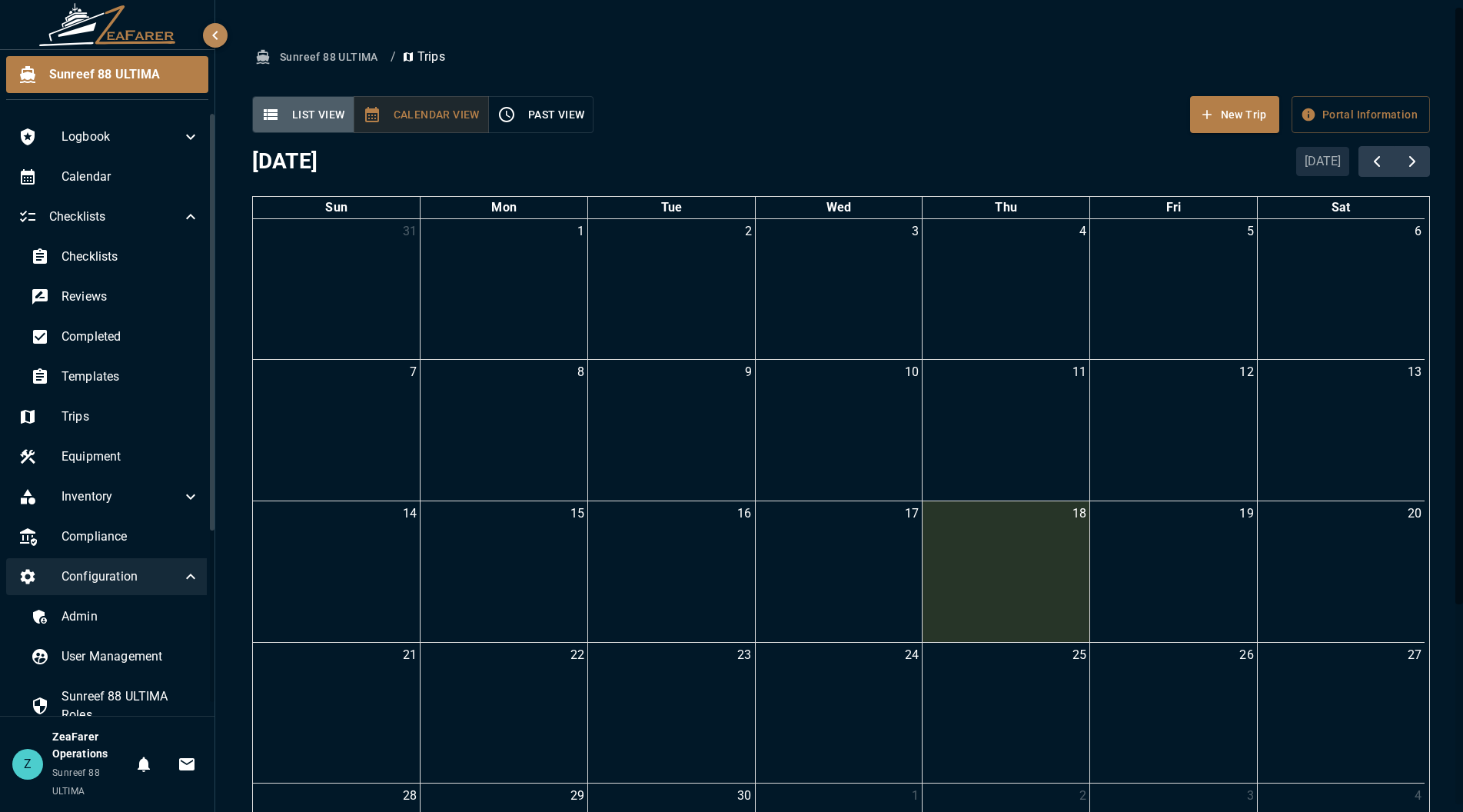
click at [295, 106] on button "List View" at bounding box center [303, 115] width 102 height 38
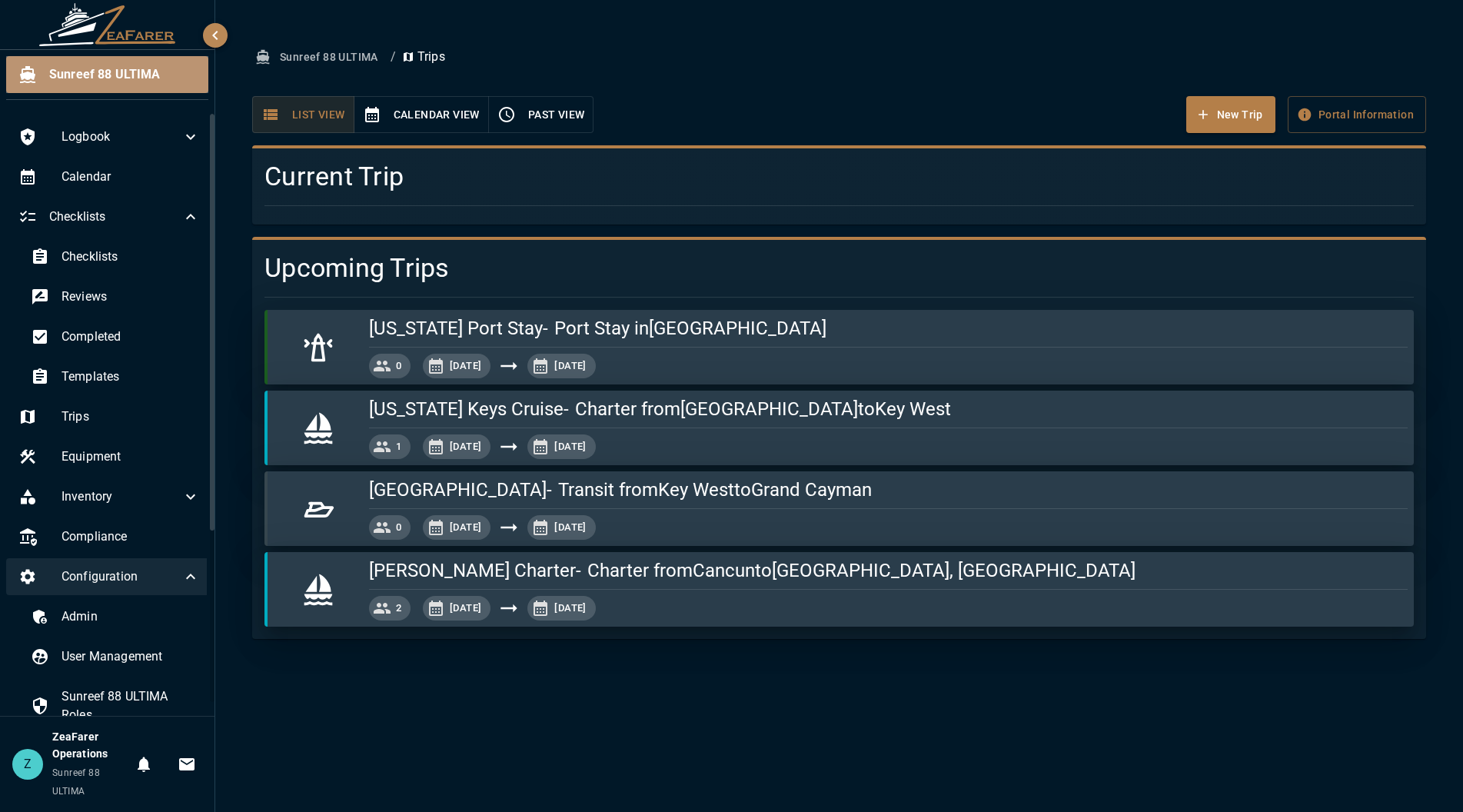
click at [102, 71] on span "Sunreef 88 ULTIMA" at bounding box center [122, 74] width 147 height 19
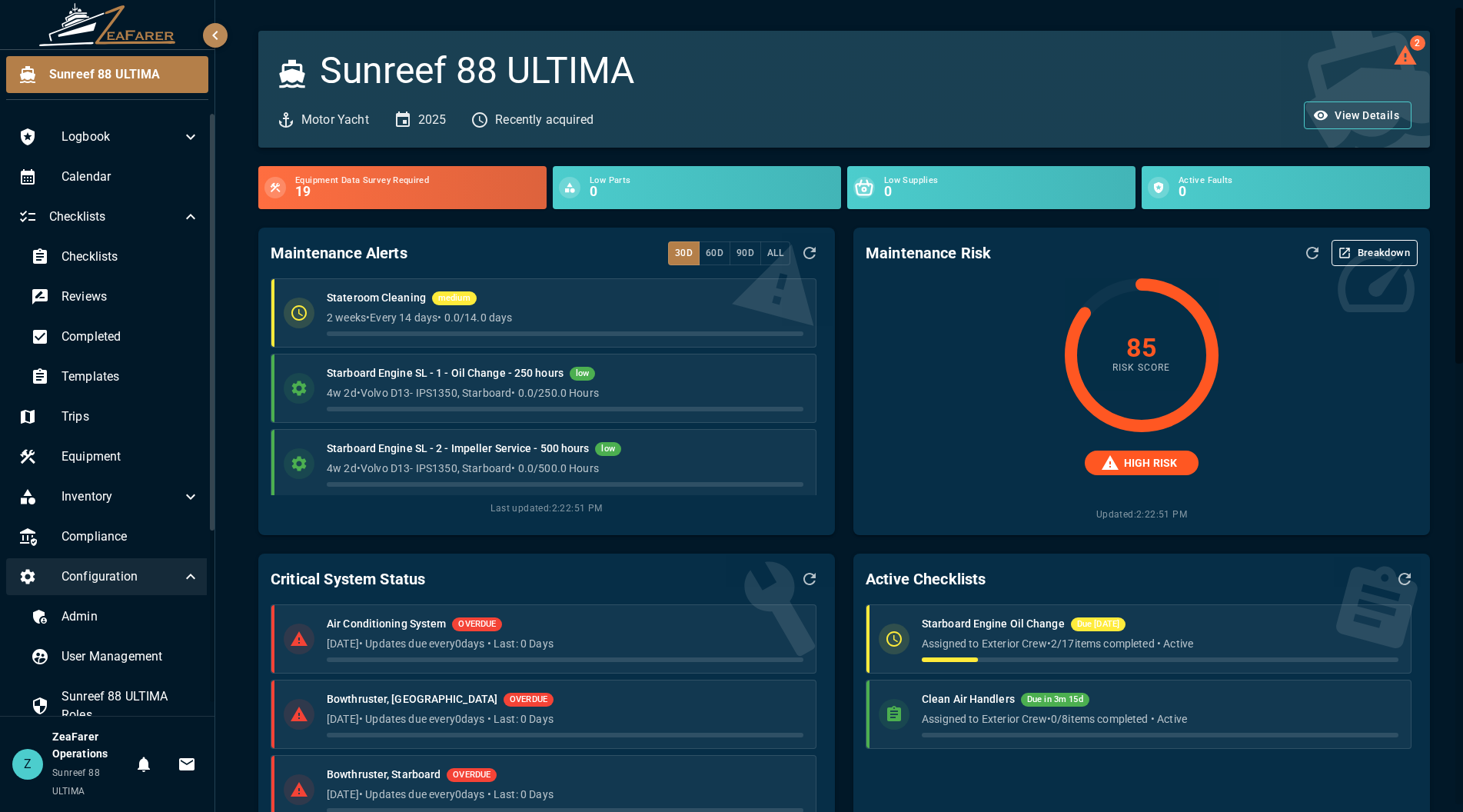
click at [257, 20] on div "2 Sunreef 88 ULTIMA Motor Yacht 2025 Recently acquired View Details" at bounding box center [835, 79] width 1190 height 135
click at [208, 31] on icon "button" at bounding box center [215, 35] width 19 height 19
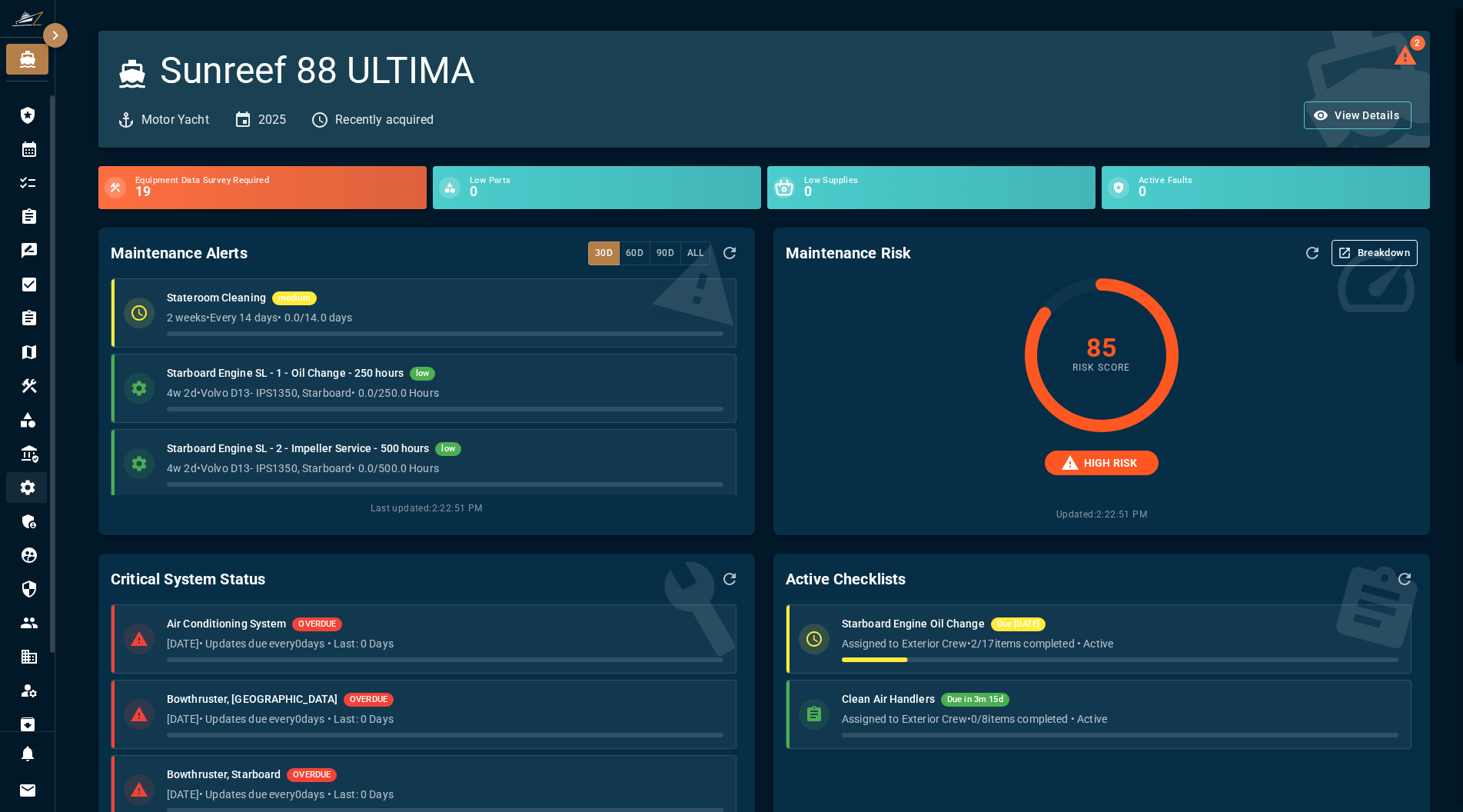
click at [56, 33] on icon "button" at bounding box center [56, 35] width 6 height 9
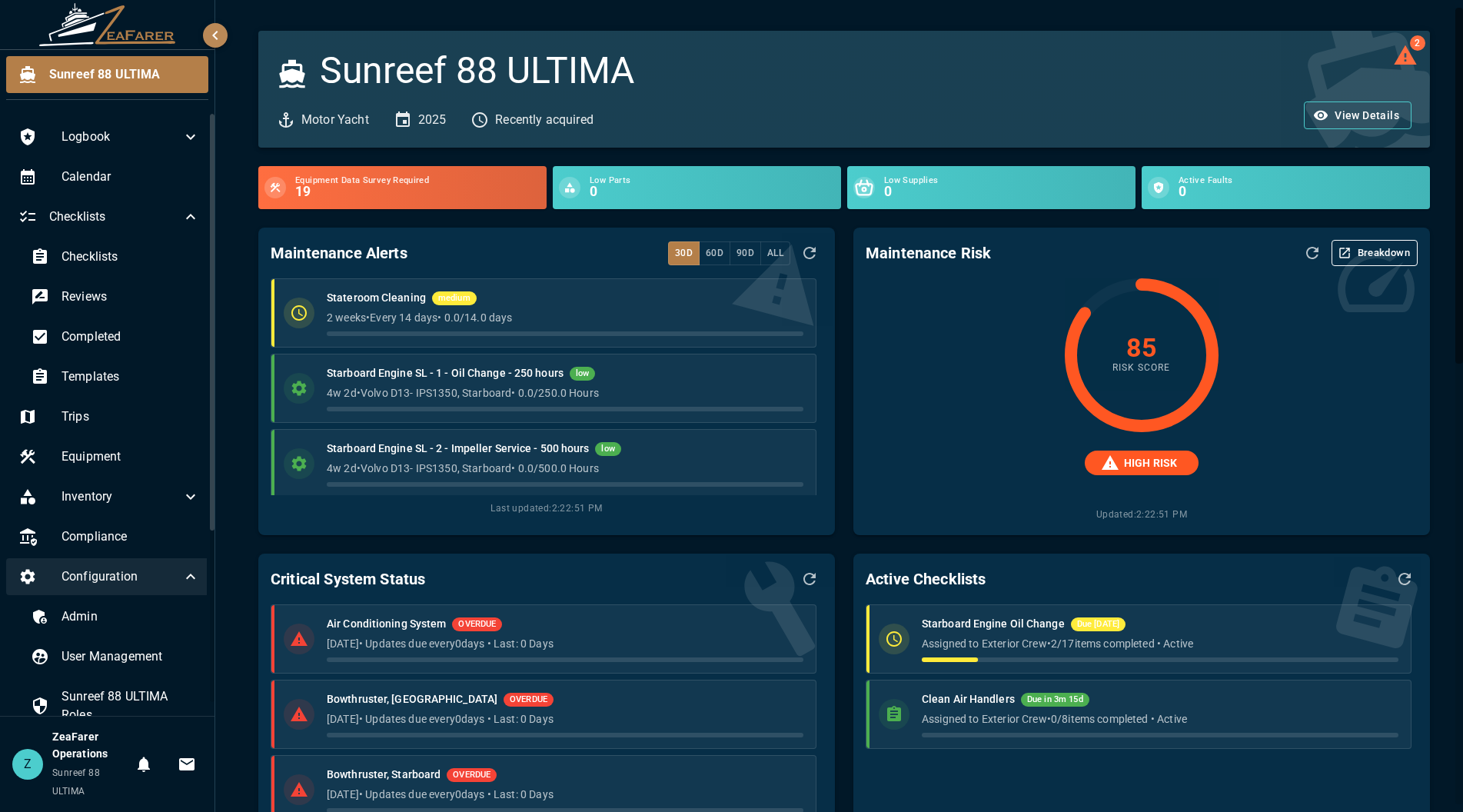
click at [1353, 788] on ul "Starboard Engine Oil Change Due in 7 days Assigned to Exterior Crew • 2 / 17 it…" at bounding box center [1141, 712] width 552 height 217
click at [381, 558] on div "Critical System Status Air Conditioning System OVERDUE 1 week ago • Updates due…" at bounding box center [547, 707] width 576 height 308
click at [119, 366] on div "Templates" at bounding box center [115, 377] width 194 height 37
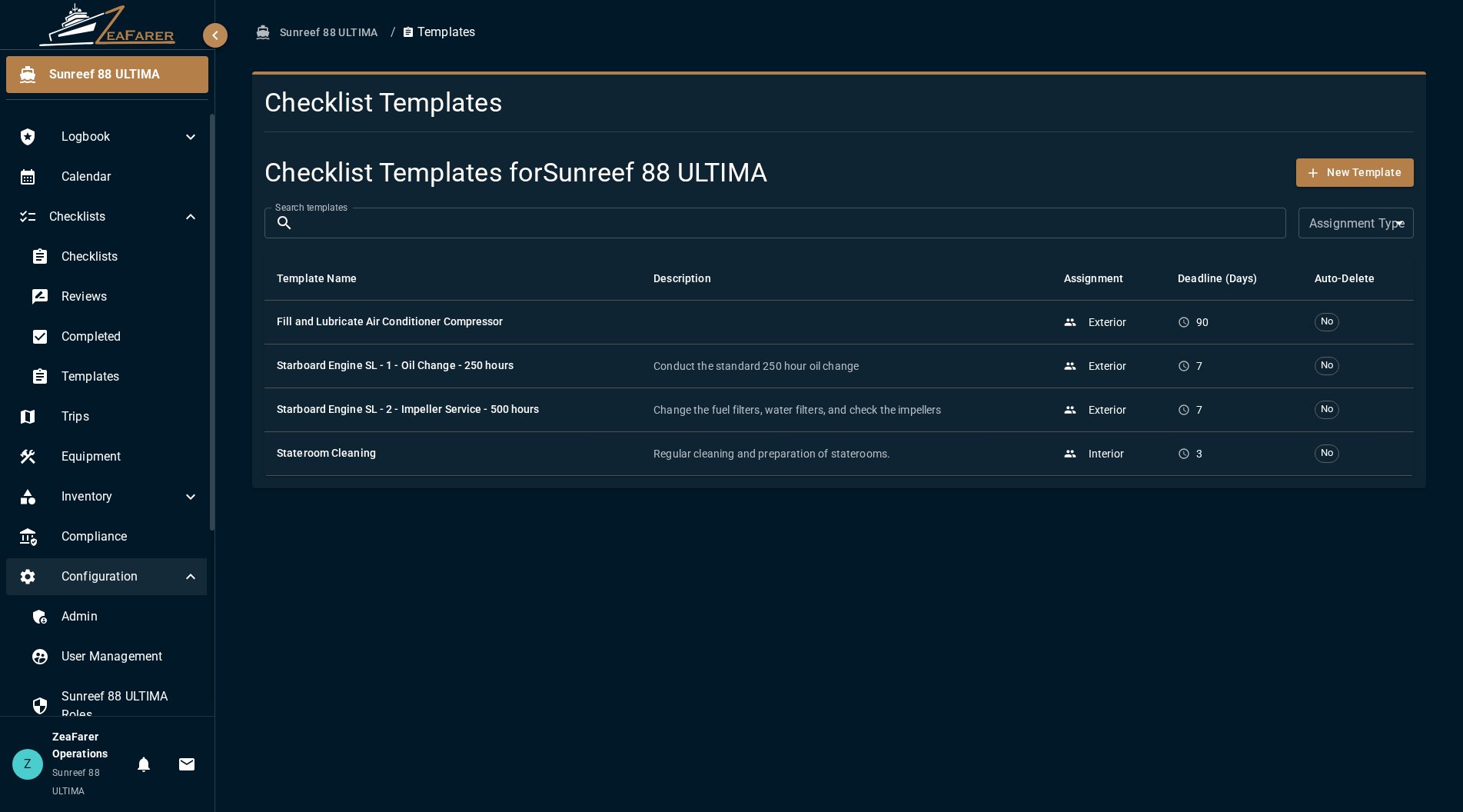
click at [370, 559] on div "Sunreef 88 ULTIMA / Templates Checklist Templates Checklist Templates for Sunre…" at bounding box center [839, 406] width 1248 height 812
click at [407, 553] on div "Sunreef 88 ULTIMA / Templates Checklist Templates Checklist Templates for Sunre…" at bounding box center [839, 406] width 1248 height 812
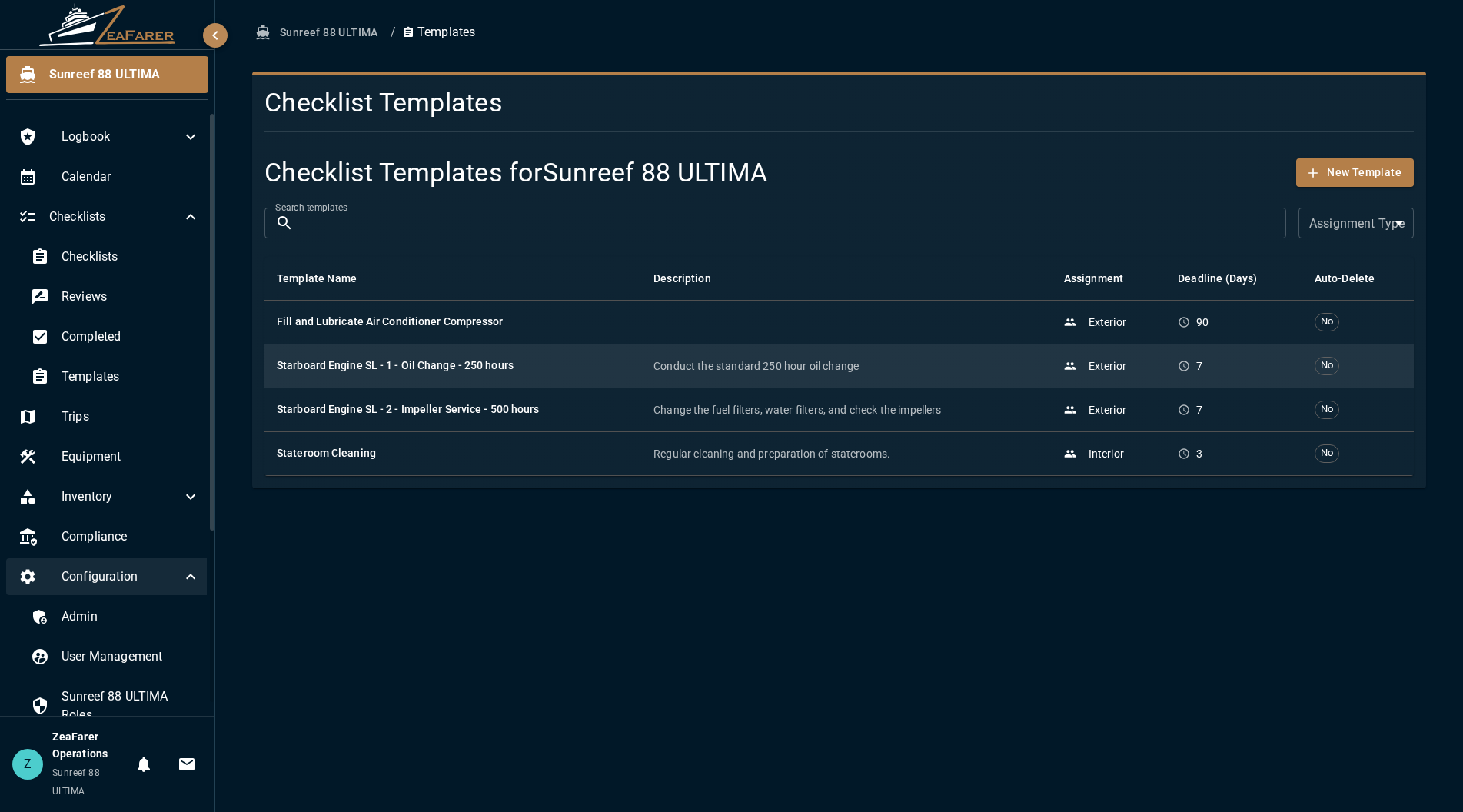
click at [557, 359] on h6 "Starboard Engine SL - 1 - Oil Change - 250 hours" at bounding box center [453, 366] width 352 height 17
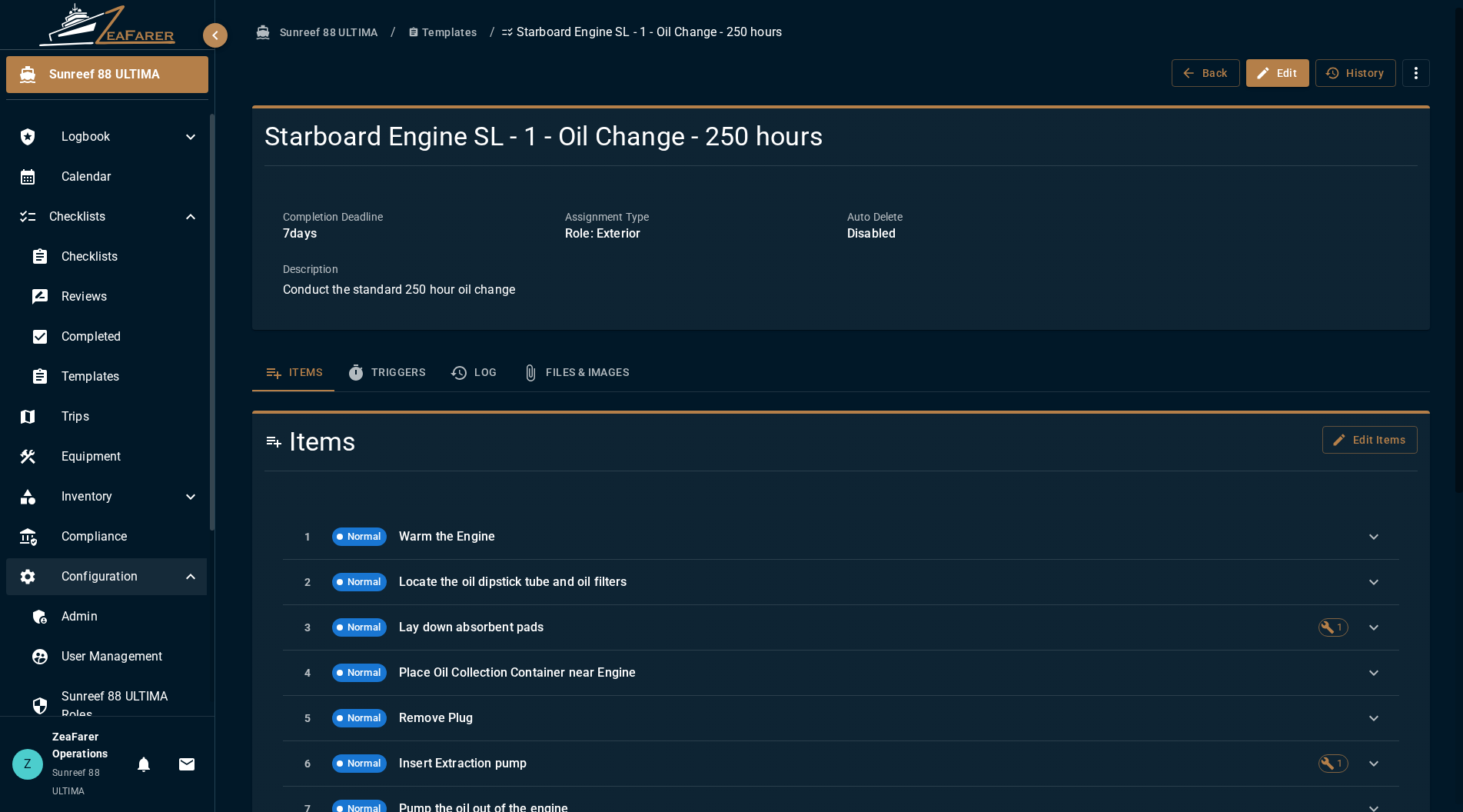
click at [319, 75] on div "Back Edit History" at bounding box center [841, 73] width 1178 height 29
click at [97, 462] on span "Equipment" at bounding box center [130, 457] width 138 height 19
